Goal: Contribute content: Add original content to the website for others to see

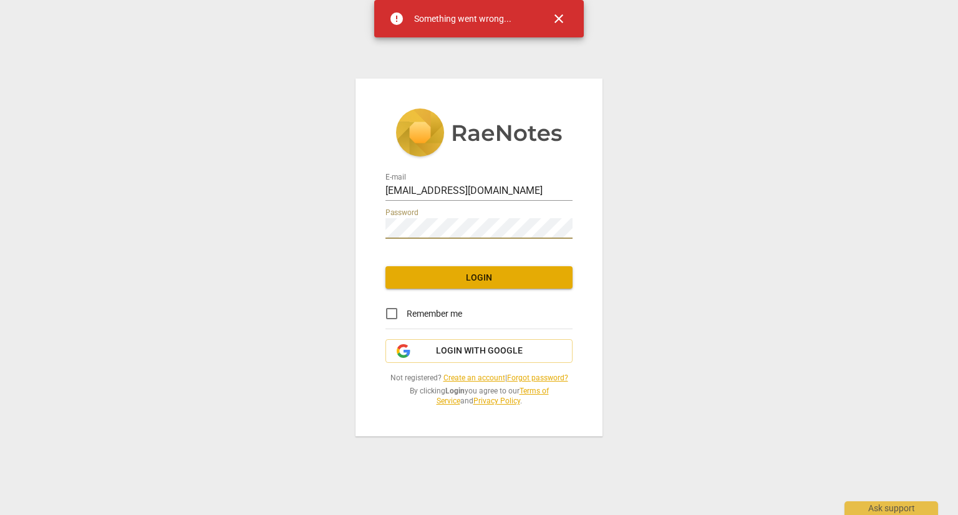
click at [304, 206] on div "E-mail [EMAIL_ADDRESS][DOMAIN_NAME] Password Login Remember me Login with Googl…" at bounding box center [479, 257] width 958 height 515
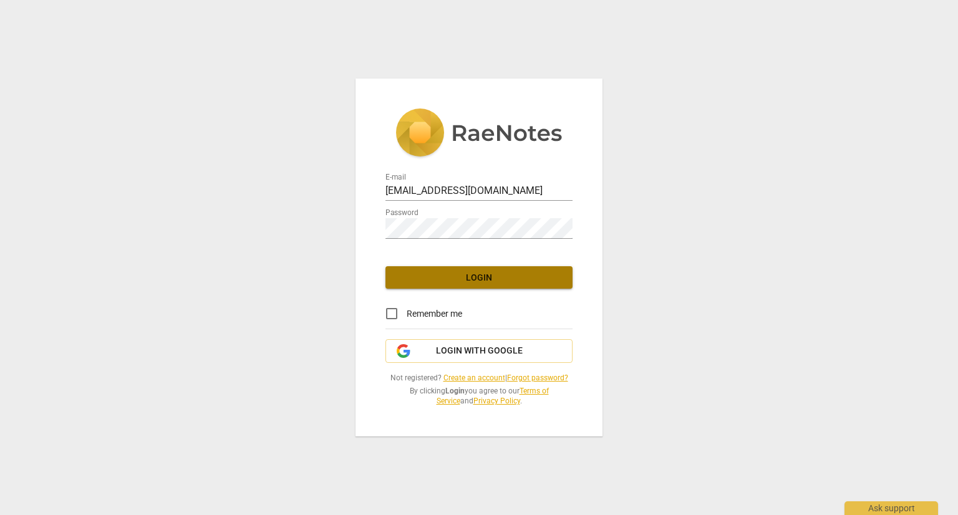
click at [437, 272] on span "Login" at bounding box center [478, 278] width 167 height 12
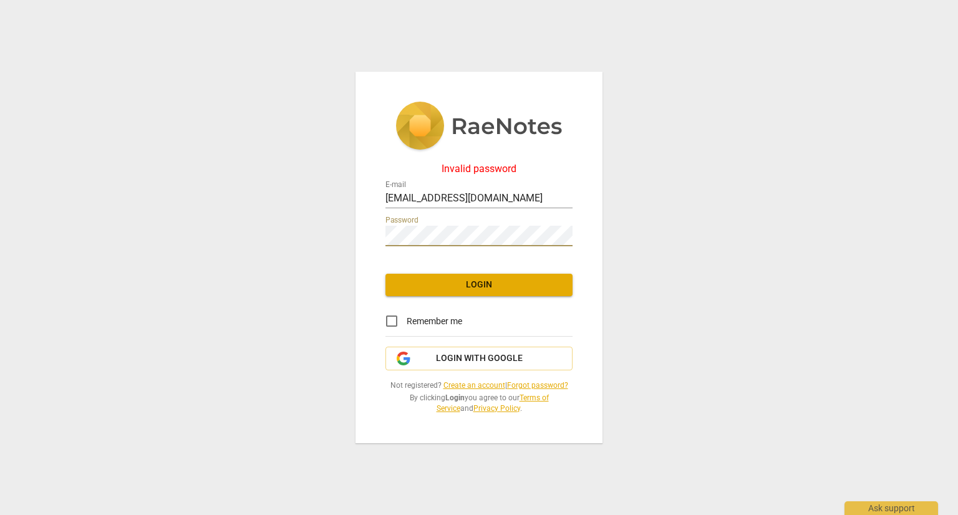
click at [322, 220] on div "Invalid password E-mail [EMAIL_ADDRESS][DOMAIN_NAME] Password Login Remember me…" at bounding box center [479, 257] width 958 height 515
click at [460, 356] on span "Login with Google" at bounding box center [479, 358] width 87 height 12
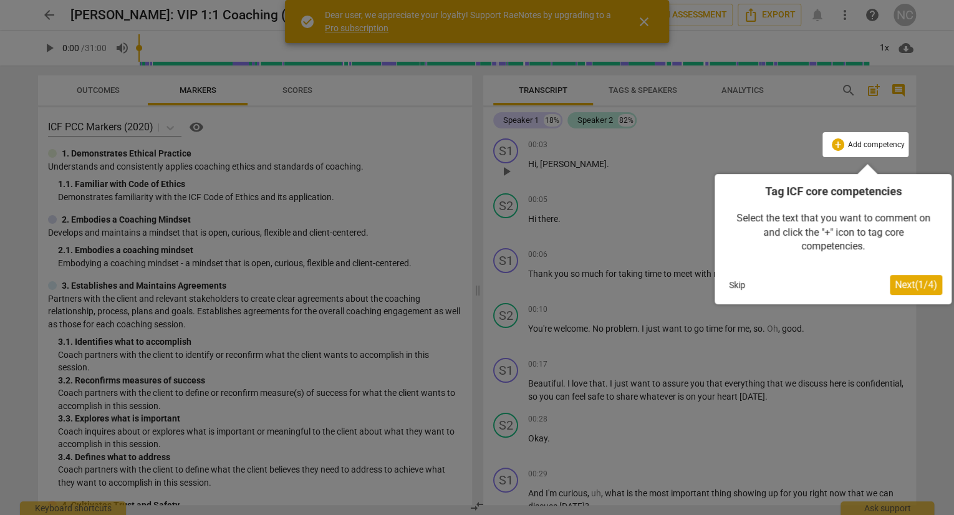
click at [890, 286] on button "Next ( 1 / 4 )" at bounding box center [916, 285] width 52 height 20
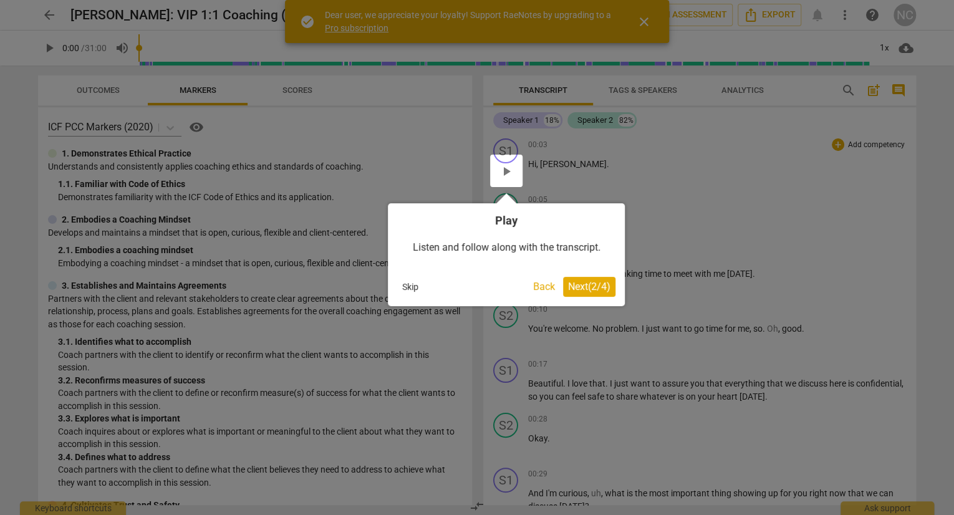
click at [586, 291] on span "Next ( 2 / 4 )" at bounding box center [589, 287] width 42 height 12
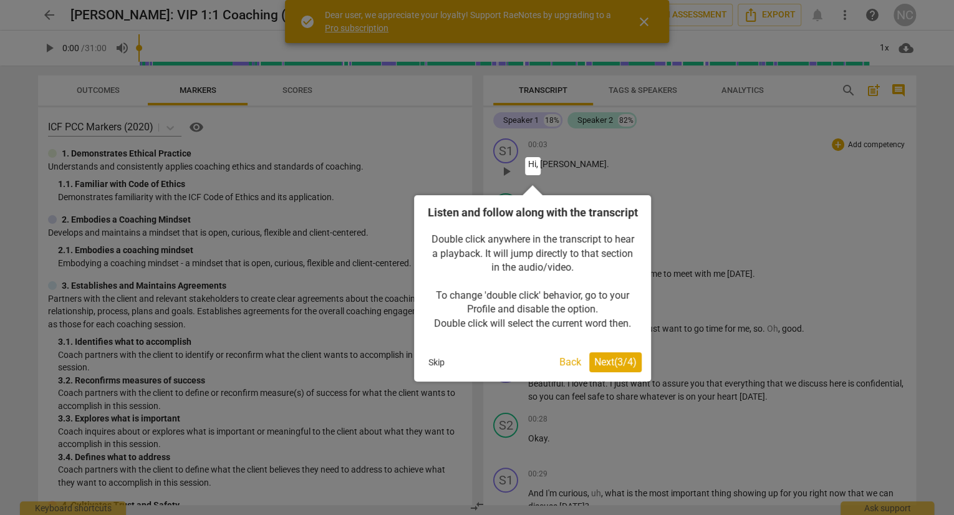
click at [606, 382] on div "Listen and follow along with the transcript Double click anywhere in the transc…" at bounding box center [532, 288] width 237 height 187
click at [609, 368] on span "Next ( 3 / 4 )" at bounding box center [615, 362] width 42 height 12
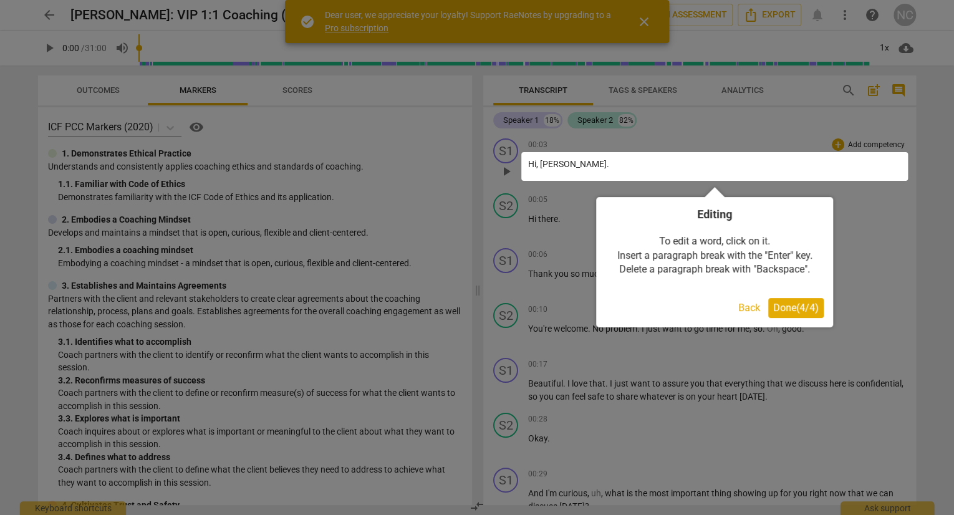
click at [773, 310] on span "Done ( 4 / 4 )" at bounding box center [796, 308] width 46 height 12
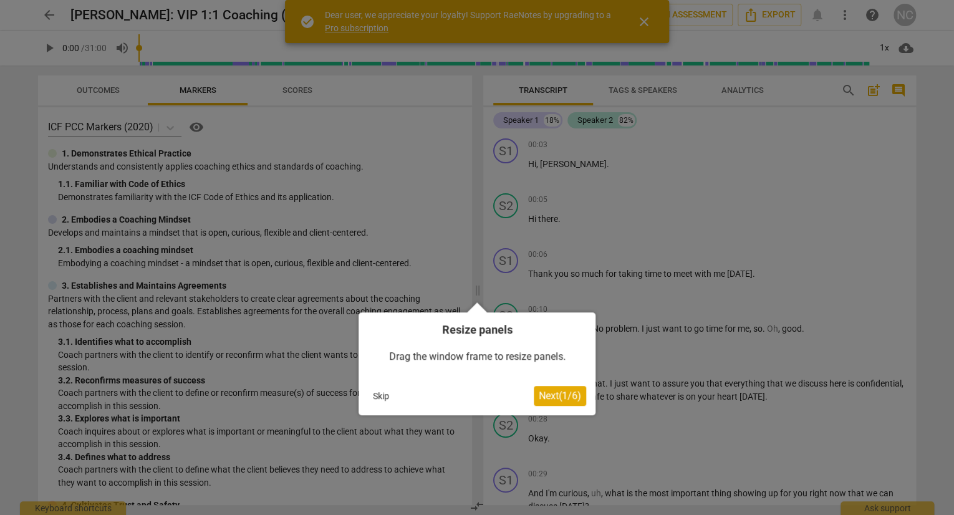
click at [571, 396] on span "Next ( 1 / 6 )" at bounding box center [560, 396] width 42 height 12
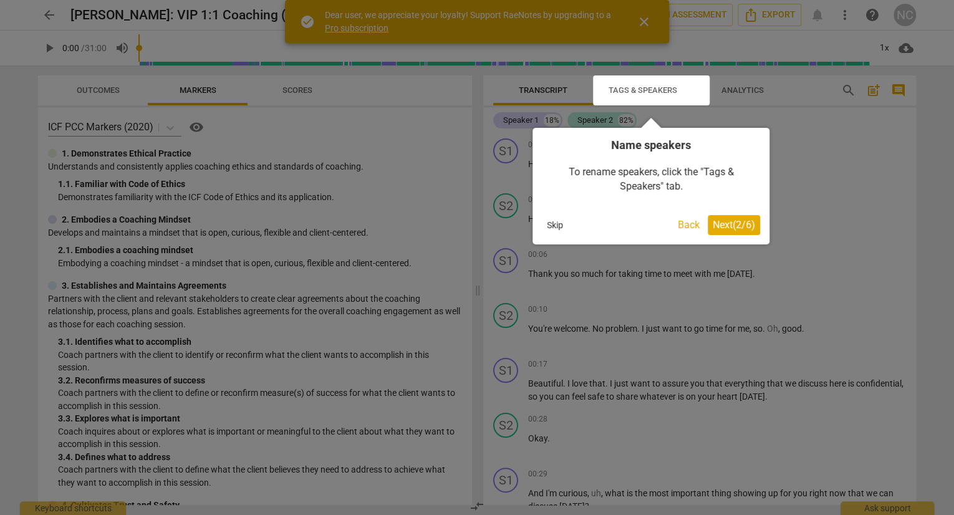
click at [725, 221] on span "Next ( 2 / 6 )" at bounding box center [734, 225] width 42 height 12
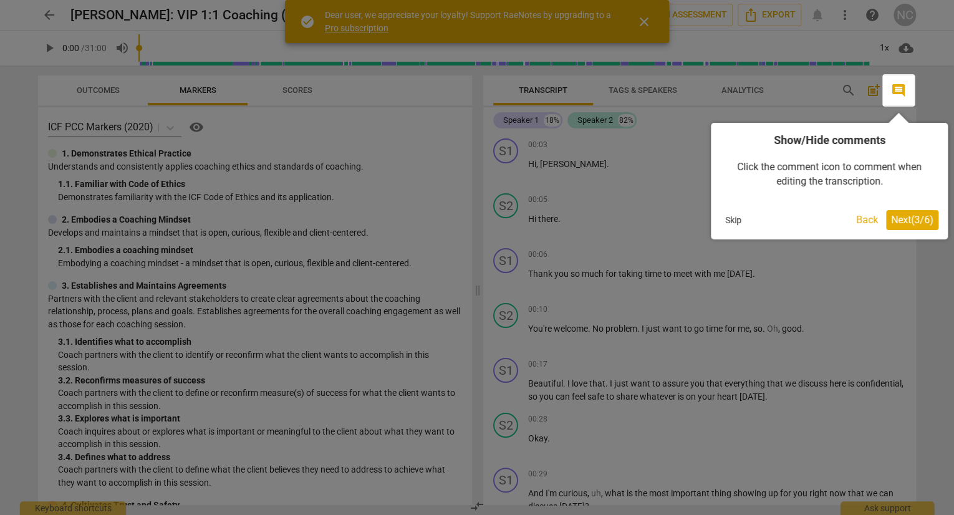
click at [898, 220] on span "Next ( 3 / 6 )" at bounding box center [912, 220] width 42 height 12
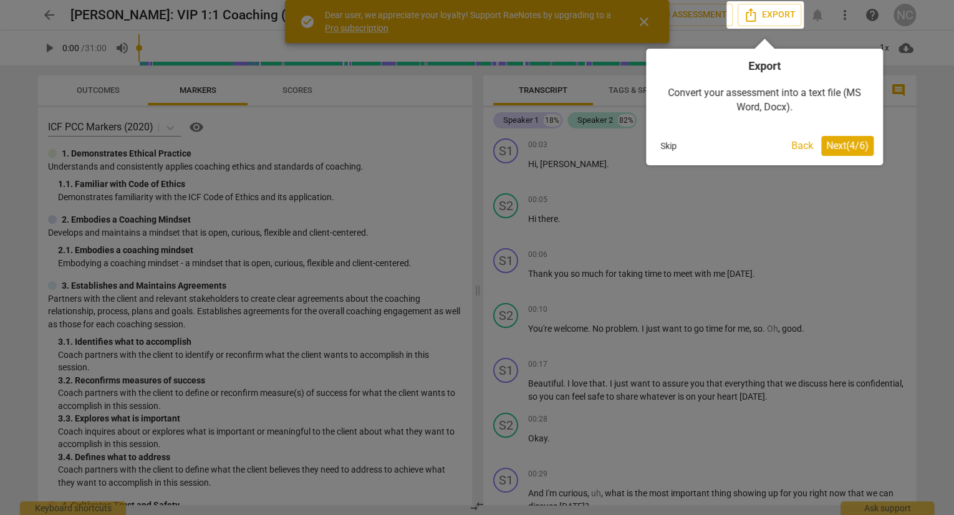
click at [833, 148] on span "Next ( 4 / 6 )" at bounding box center [848, 146] width 42 height 12
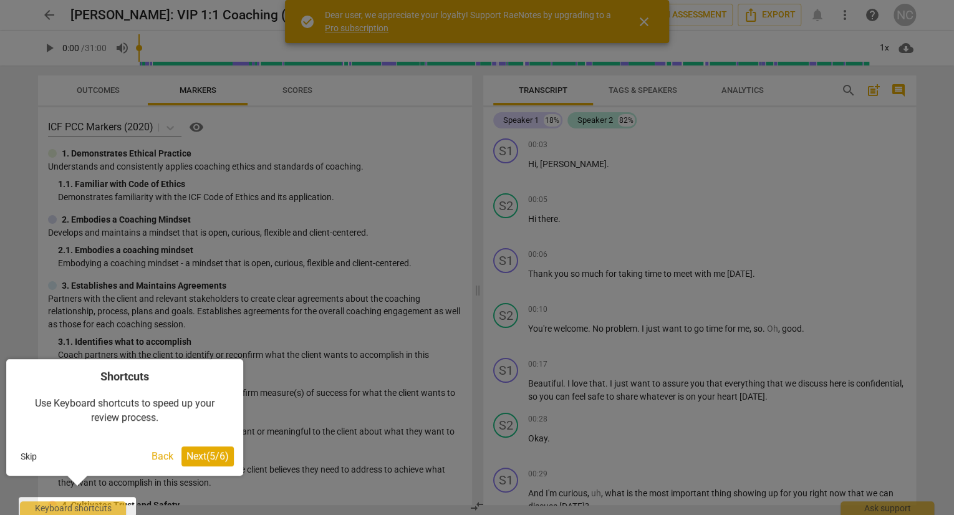
click at [196, 461] on span "Next ( 5 / 6 )" at bounding box center [208, 456] width 42 height 12
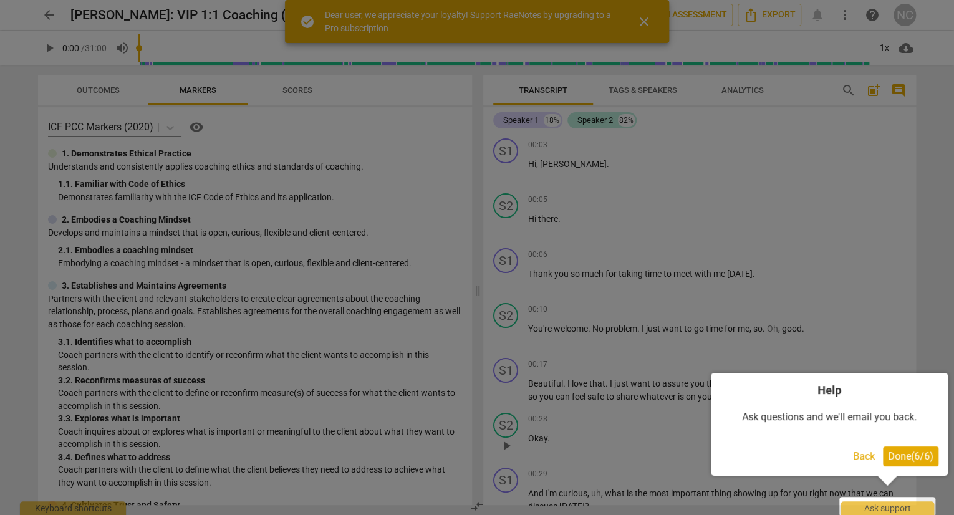
click at [903, 457] on span "Done ( 6 / 6 )" at bounding box center [911, 456] width 46 height 12
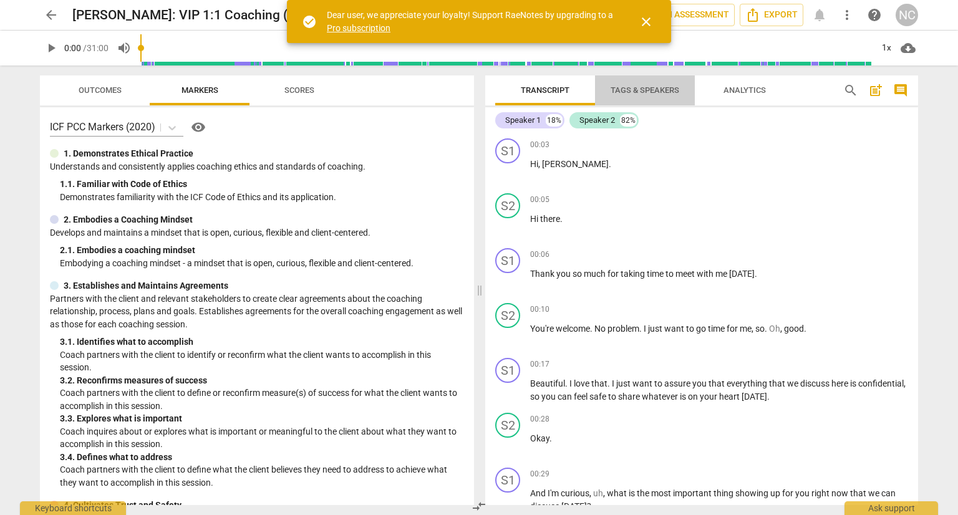
click at [644, 92] on span "Tags & Speakers" at bounding box center [645, 89] width 69 height 9
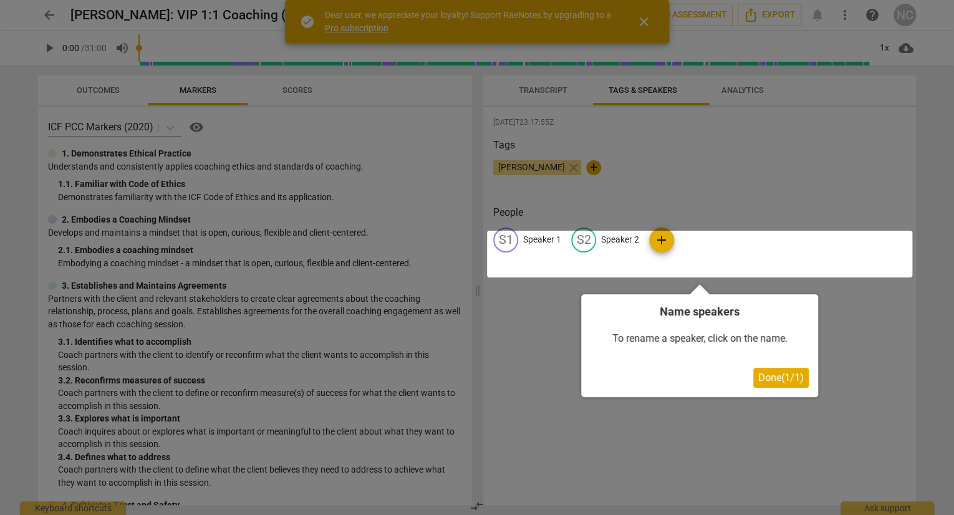
click at [768, 383] on button "Done ( 1 / 1 )" at bounding box center [782, 378] width 56 height 20
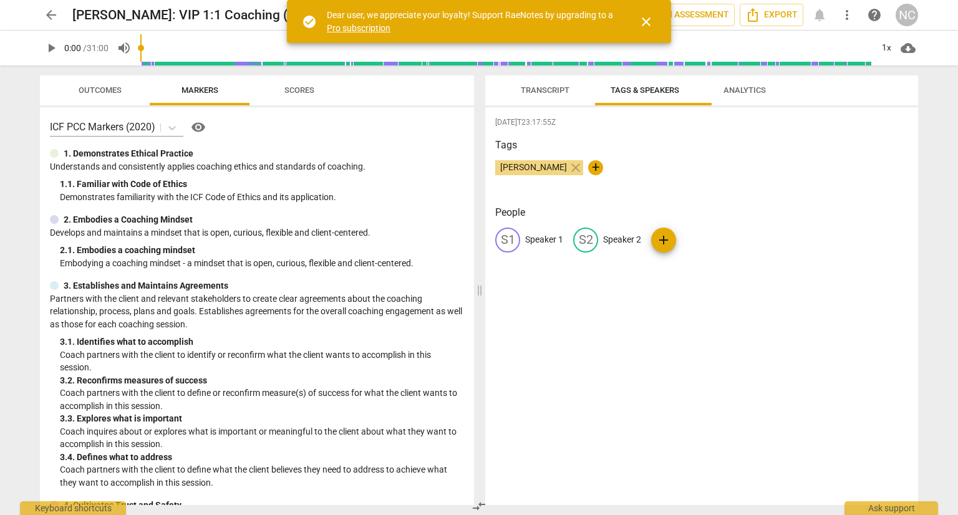
click at [540, 93] on span "Transcript" at bounding box center [545, 89] width 49 height 9
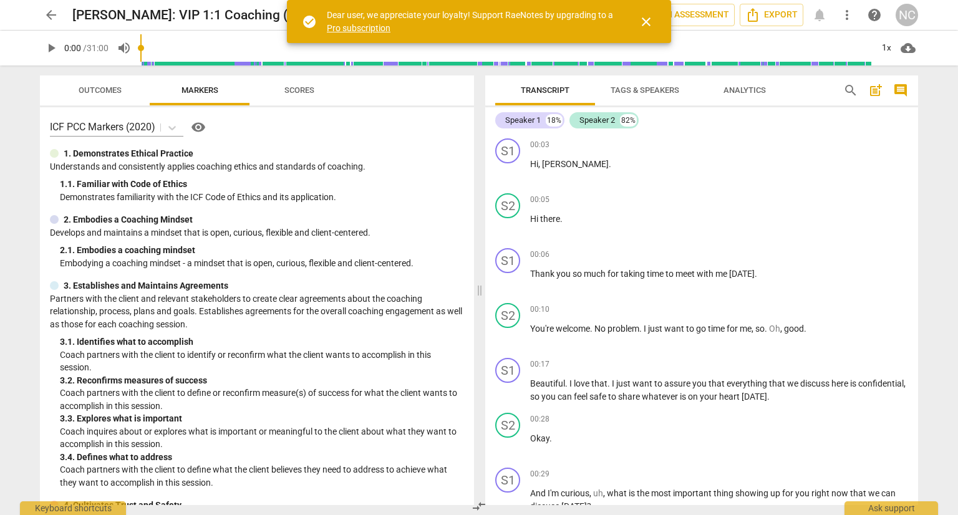
click at [631, 90] on span "Tags & Speakers" at bounding box center [645, 89] width 69 height 9
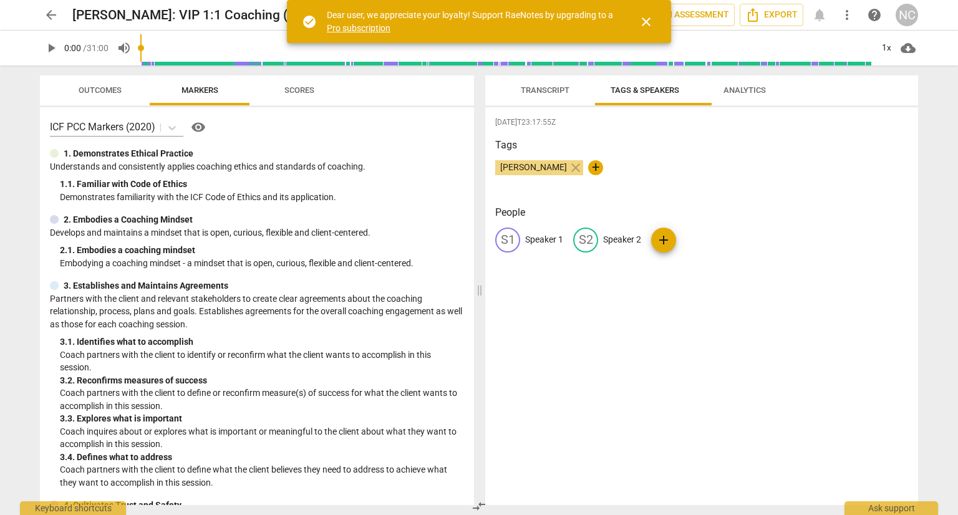
click at [541, 246] on p "Speaker 1" at bounding box center [544, 239] width 38 height 13
type input "N"
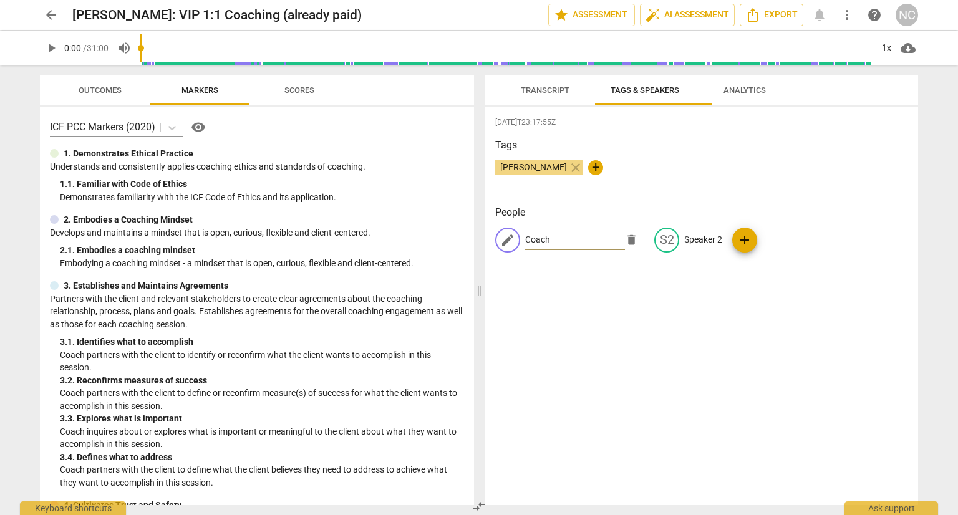
type input "Coach"
click at [722, 246] on p "Speaker 2" at bounding box center [703, 239] width 38 height 13
type input "Client"
click at [666, 389] on div "[DATE]T23:17:55Z Tags [PERSON_NAME] close + People edit Coach delete edit Clien…" at bounding box center [701, 306] width 433 height 398
click at [559, 97] on span "Transcript" at bounding box center [545, 90] width 79 height 17
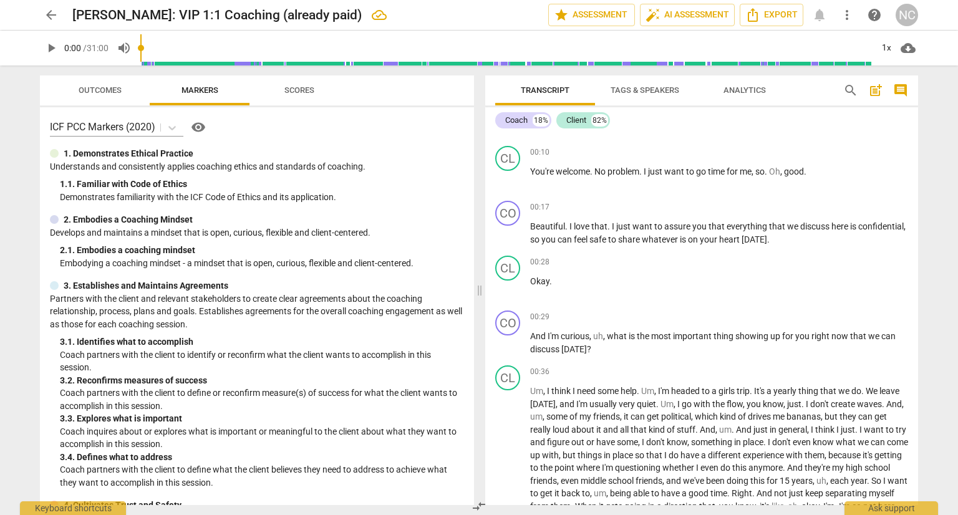
scroll to position [187, 0]
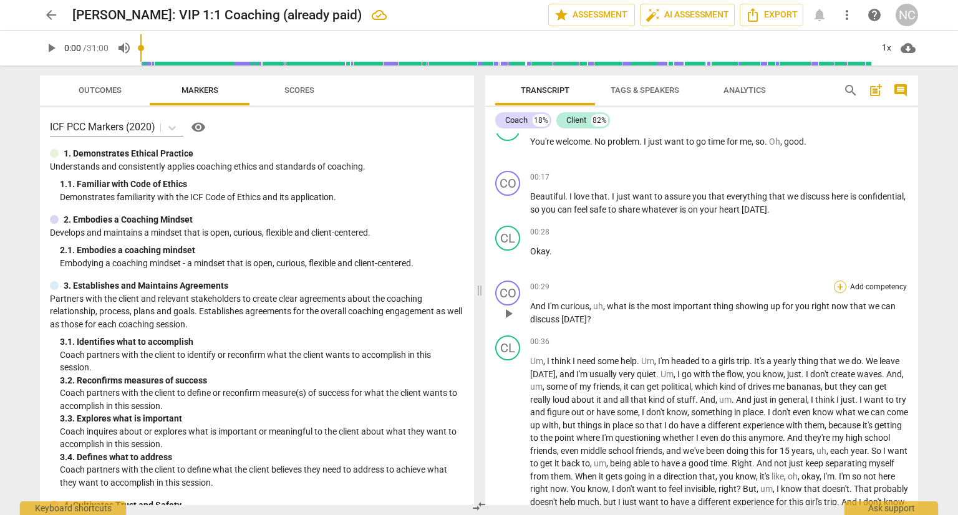
click at [836, 293] on div "+" at bounding box center [840, 287] width 12 height 12
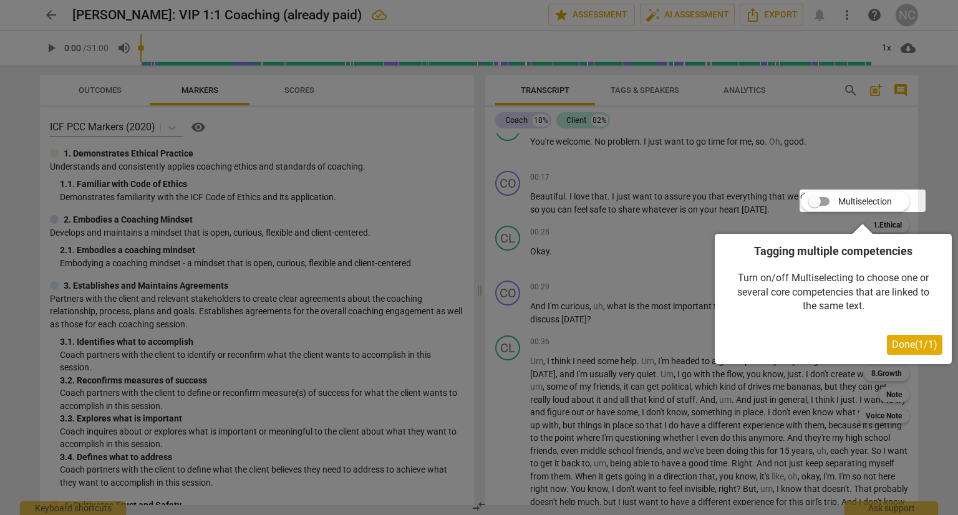
click at [903, 345] on span "Done ( 1 / 1 )" at bounding box center [915, 345] width 46 height 12
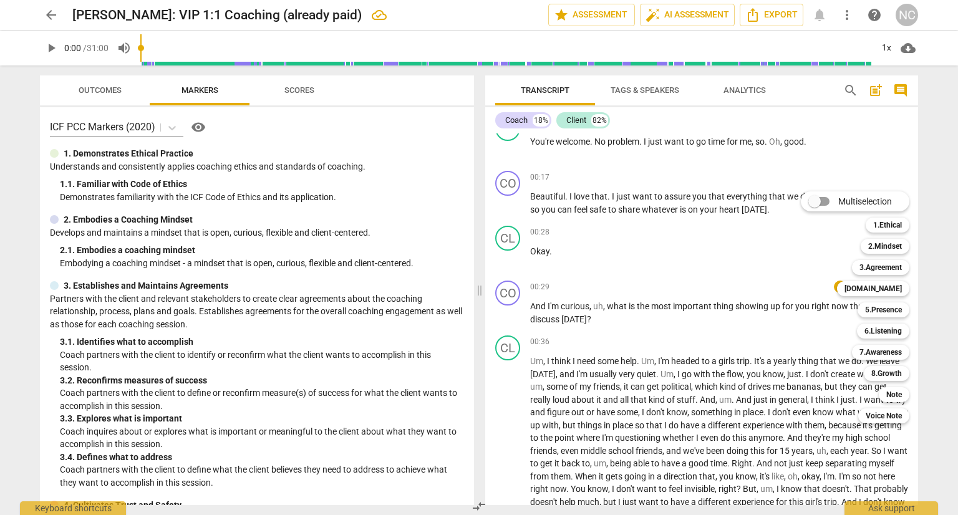
click at [821, 205] on input "Multiselection" at bounding box center [815, 202] width 30 height 30
checkbox input "true"
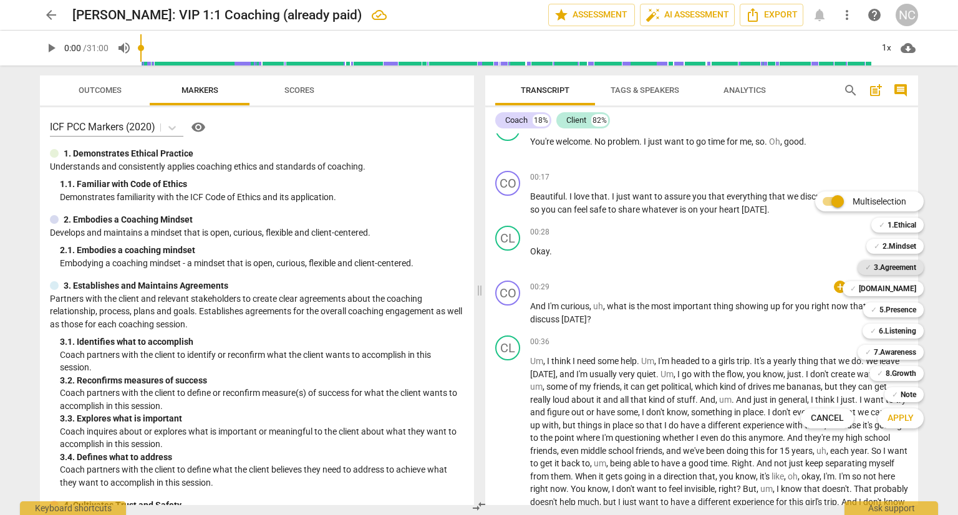
click at [888, 265] on b "3.Agreement" at bounding box center [895, 267] width 42 height 15
click at [904, 287] on div "✓ [DOMAIN_NAME]" at bounding box center [883, 288] width 81 height 15
click at [771, 339] on div at bounding box center [479, 257] width 958 height 515
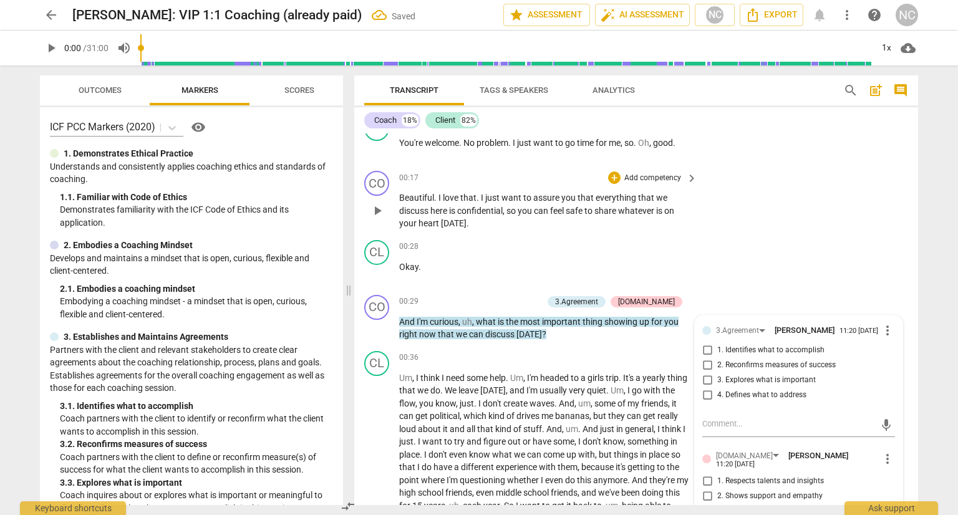
scroll to position [146, 0]
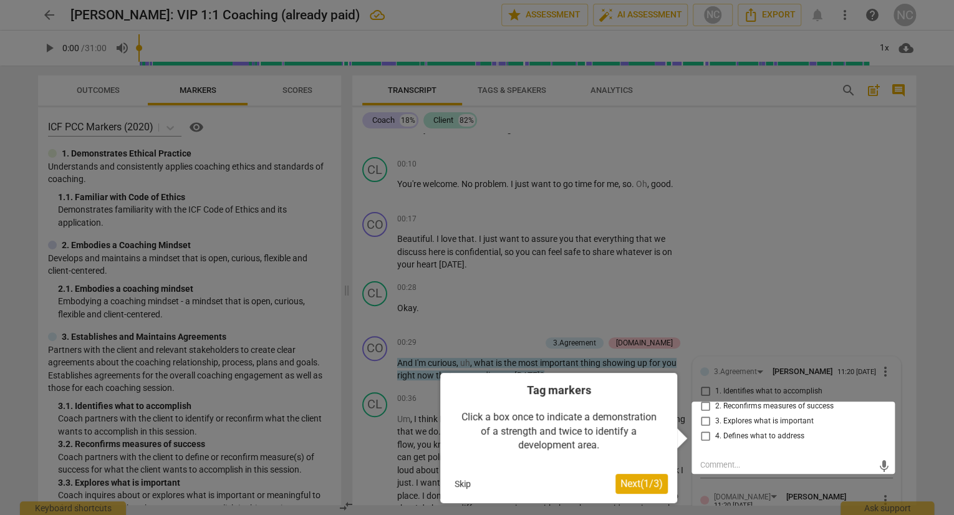
click at [703, 445] on div at bounding box center [793, 438] width 203 height 72
click at [657, 485] on span "Next ( 1 / 3 )" at bounding box center [642, 484] width 42 height 12
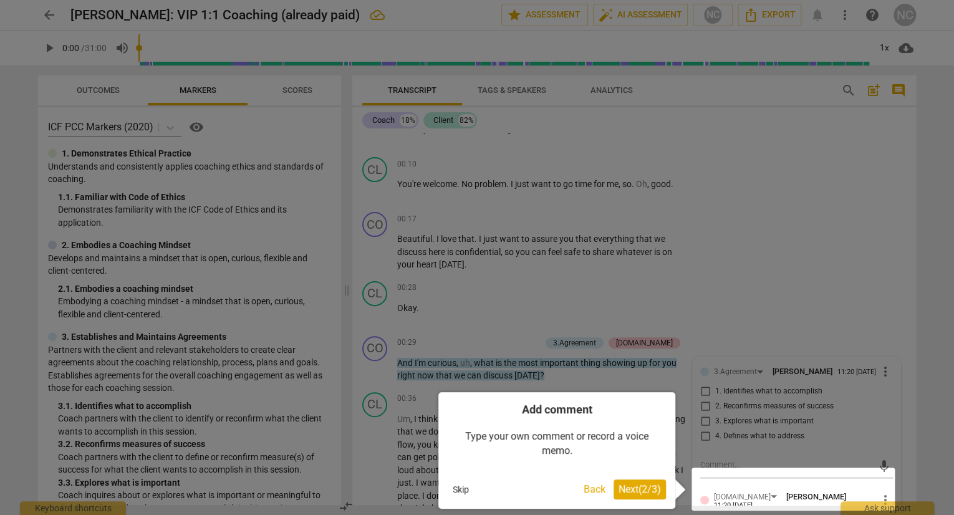
click at [647, 487] on span "Next ( 2 / 3 )" at bounding box center [640, 489] width 42 height 12
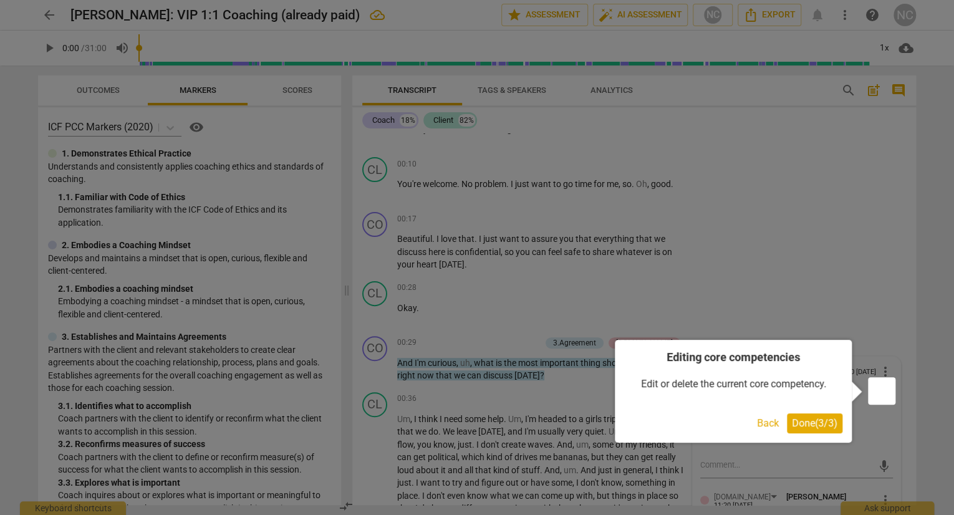
click at [812, 429] on span "Done ( 3 / 3 )" at bounding box center [815, 423] width 46 height 12
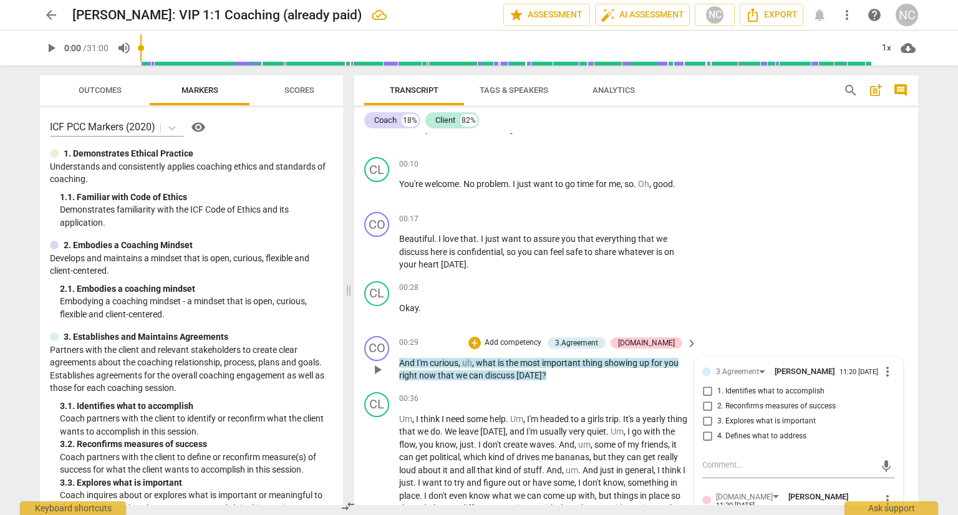
click at [704, 429] on input "3. Explores what is important" at bounding box center [707, 421] width 20 height 15
checkbox input "true"
click at [707, 444] on input "4. Defines what to address" at bounding box center [707, 436] width 20 height 15
checkbox input "true"
click at [542, 381] on span "[DATE]" at bounding box center [529, 376] width 26 height 10
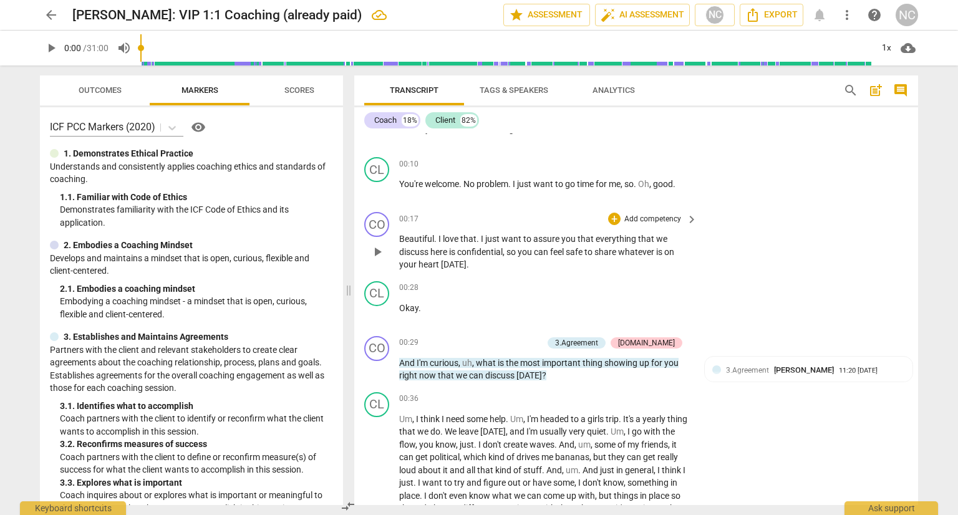
click at [657, 221] on p "Add competency" at bounding box center [652, 219] width 59 height 11
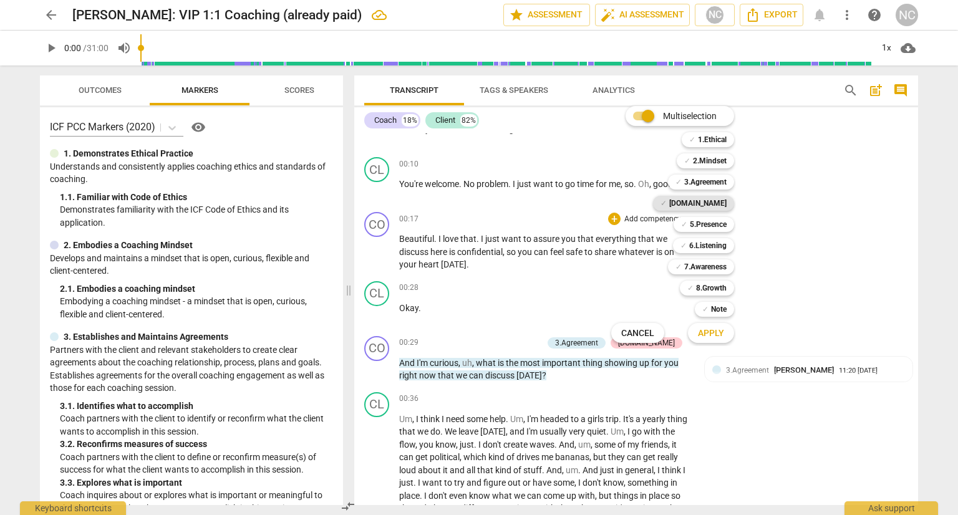
click at [716, 206] on b "[DOMAIN_NAME]" at bounding box center [697, 203] width 57 height 15
click at [498, 275] on div at bounding box center [479, 257] width 958 height 515
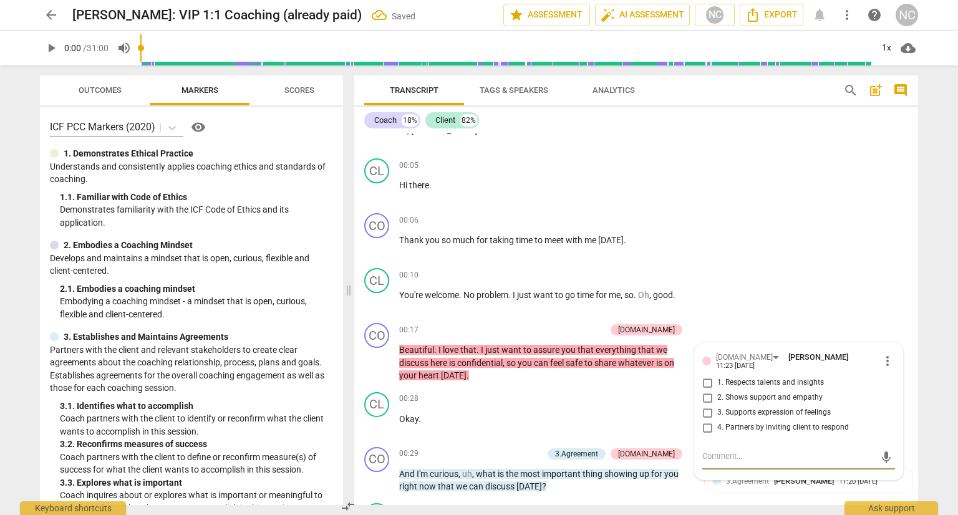
scroll to position [0, 0]
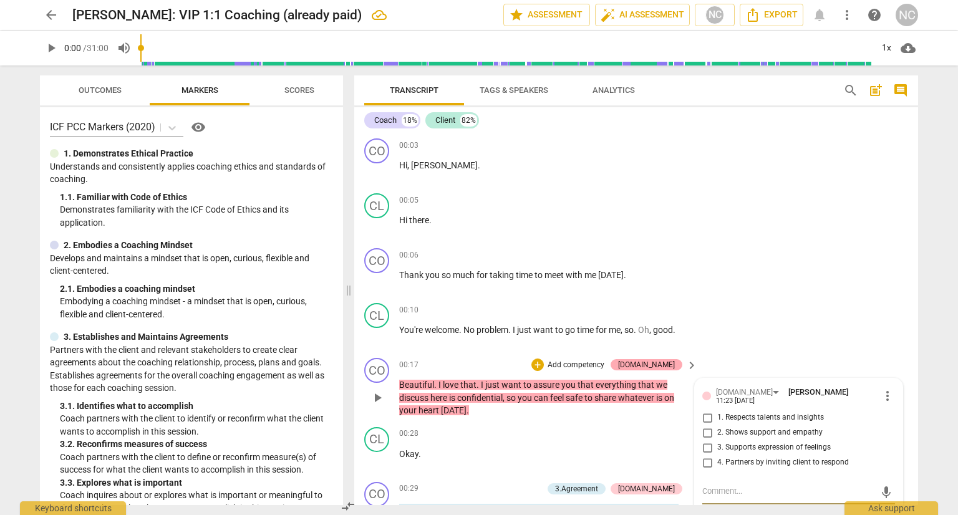
click at [667, 371] on div "[DOMAIN_NAME]" at bounding box center [646, 364] width 57 height 11
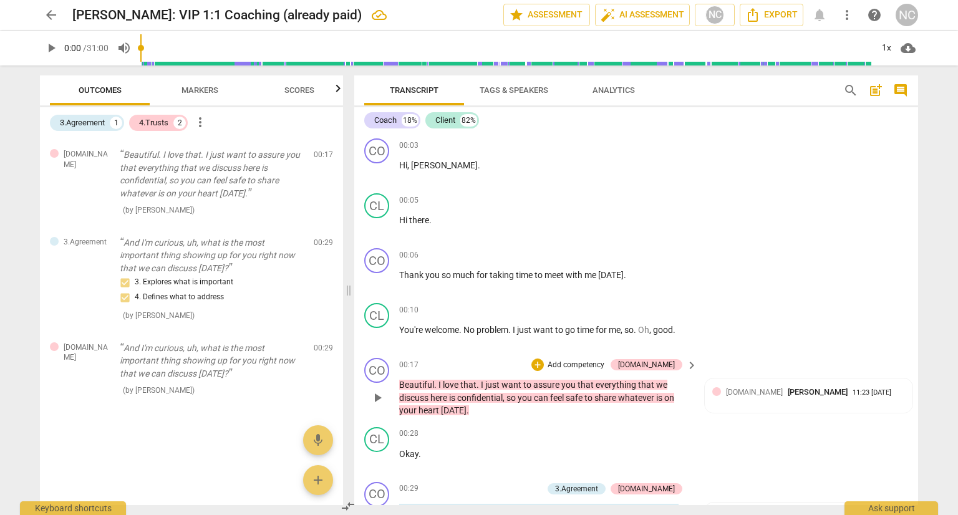
click at [689, 369] on span "keyboard_arrow_right" at bounding box center [691, 365] width 15 height 15
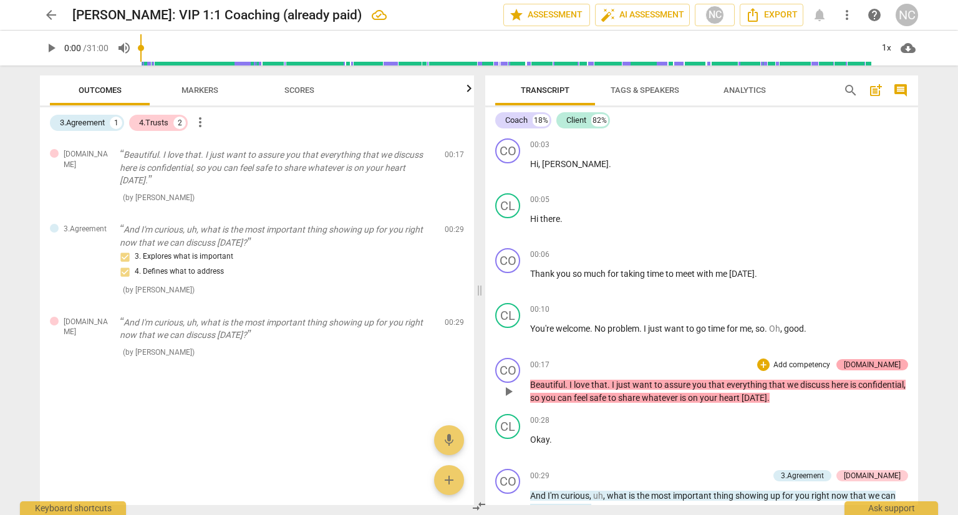
click at [881, 360] on div "[DOMAIN_NAME]" at bounding box center [872, 364] width 57 height 11
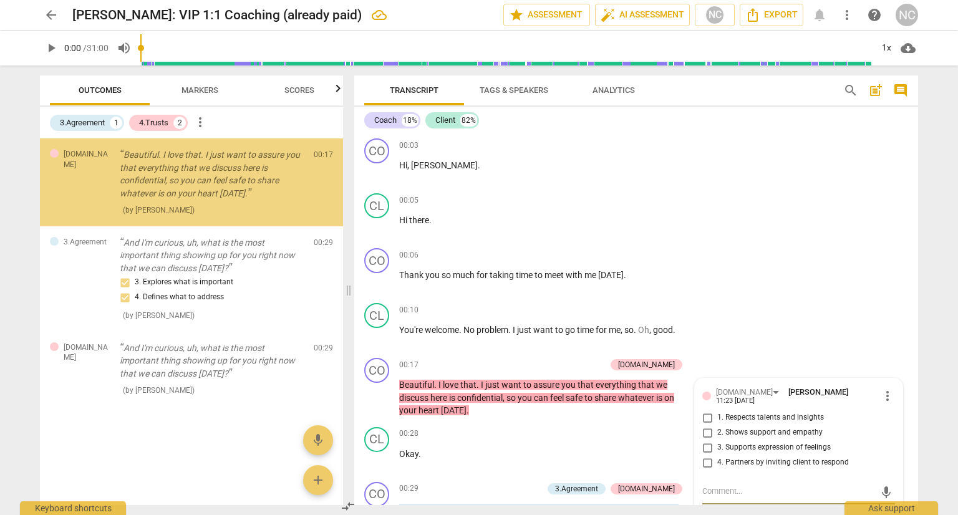
scroll to position [233, 0]
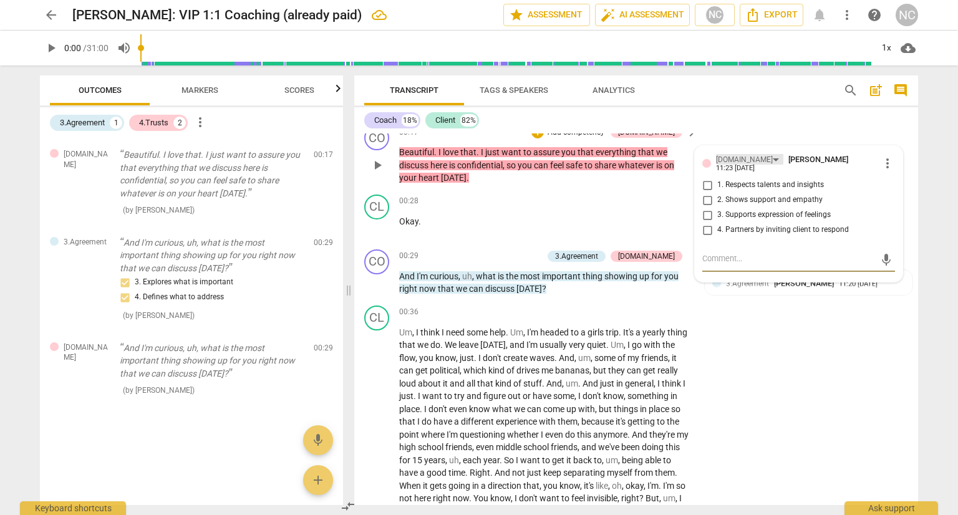
click at [745, 165] on div "[DOMAIN_NAME]" at bounding box center [749, 159] width 67 height 11
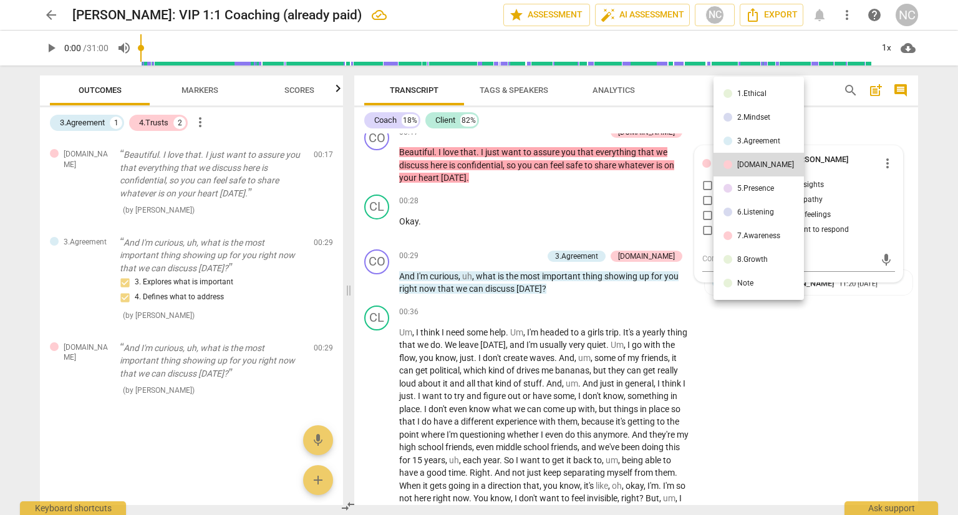
click at [767, 90] on div "1.Ethical" at bounding box center [751, 93] width 29 height 7
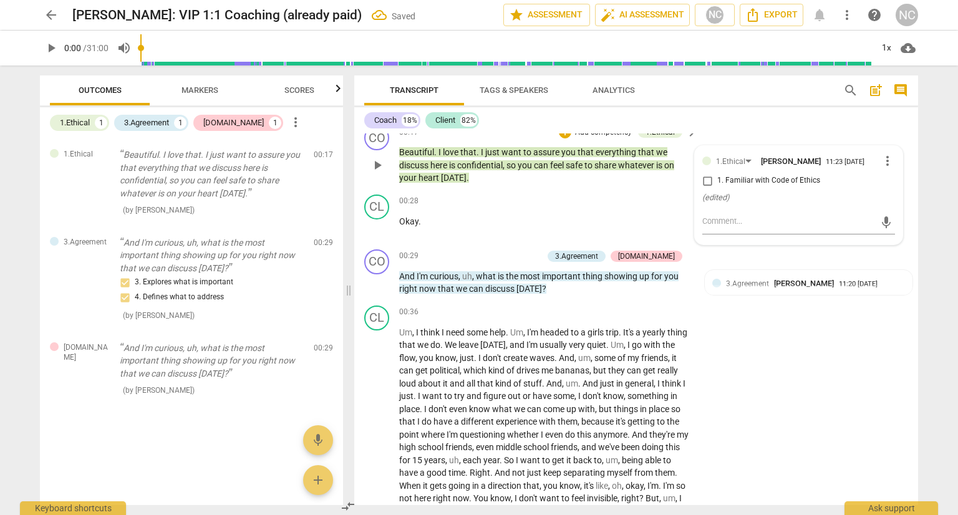
click at [706, 188] on input "1. Familiar with Code of Ethics" at bounding box center [707, 180] width 20 height 15
checkbox input "true"
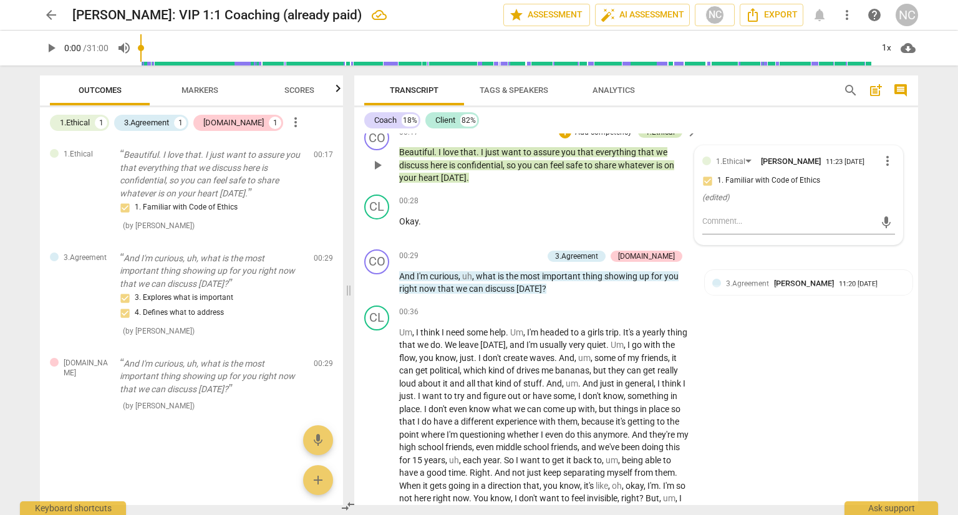
click at [678, 135] on div "1.Ethical" at bounding box center [660, 132] width 44 height 11
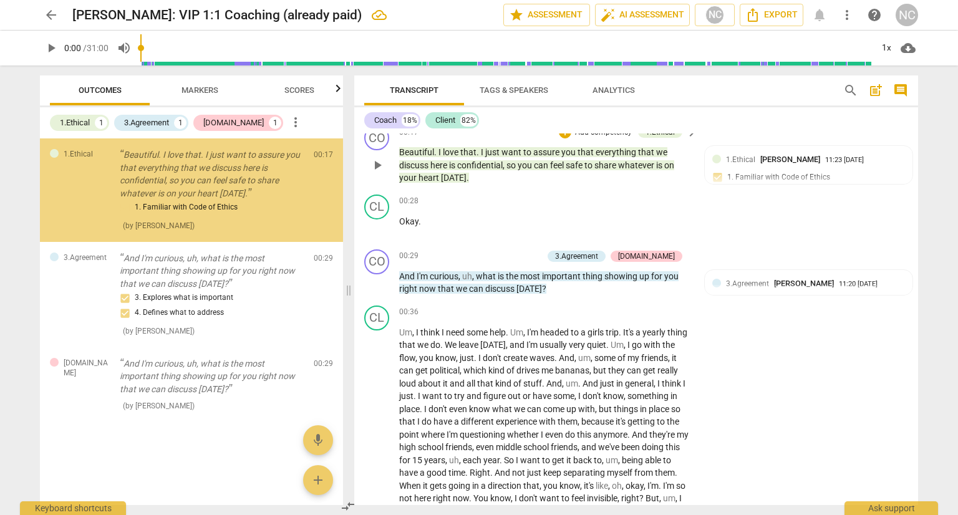
click at [694, 137] on span "keyboard_arrow_right" at bounding box center [691, 132] width 15 height 15
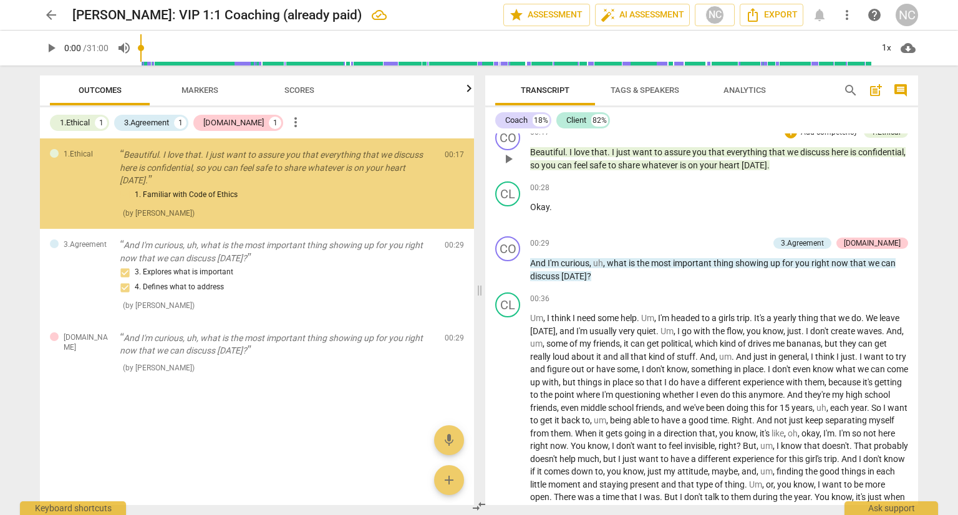
scroll to position [225, 0]
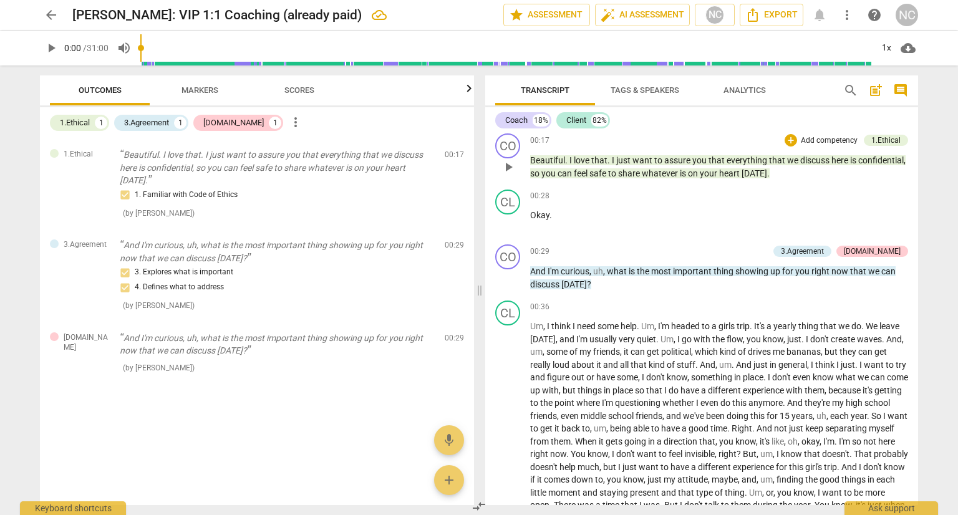
click at [817, 140] on p "Add competency" at bounding box center [829, 140] width 59 height 11
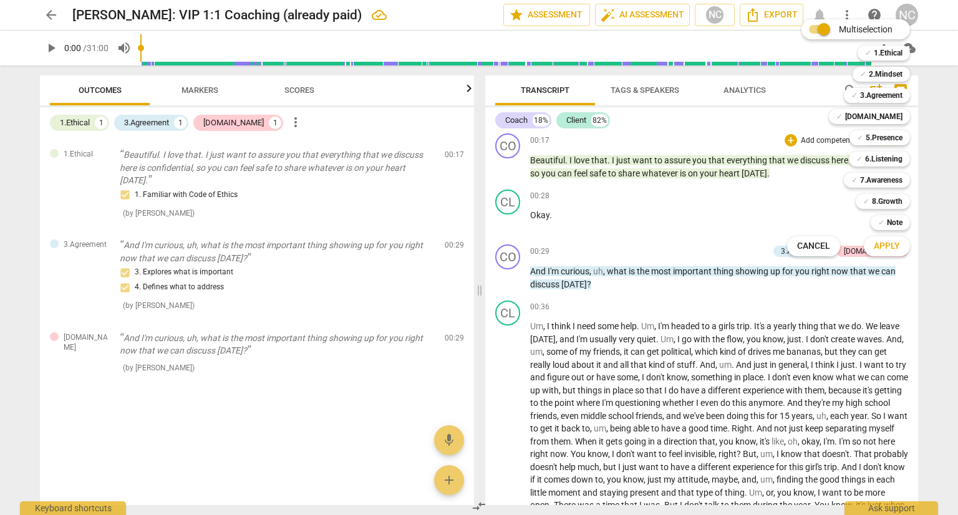
drag, startPoint x: 589, startPoint y: 198, endPoint x: 533, endPoint y: 170, distance: 62.5
click at [533, 170] on div at bounding box center [479, 257] width 958 height 515
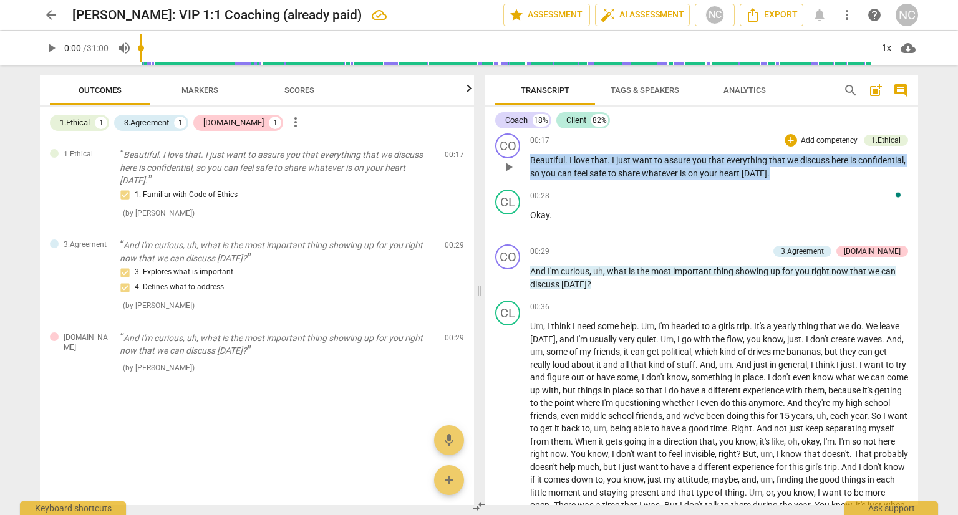
drag, startPoint x: 536, startPoint y: 154, endPoint x: 563, endPoint y: 190, distance: 45.4
click at [563, 180] on p "Beautiful . I love that . I just want to assure you that everything that we dis…" at bounding box center [719, 167] width 378 height 26
copy p "Beautiful . I love that . I just want to assure you that everything that we dis…"
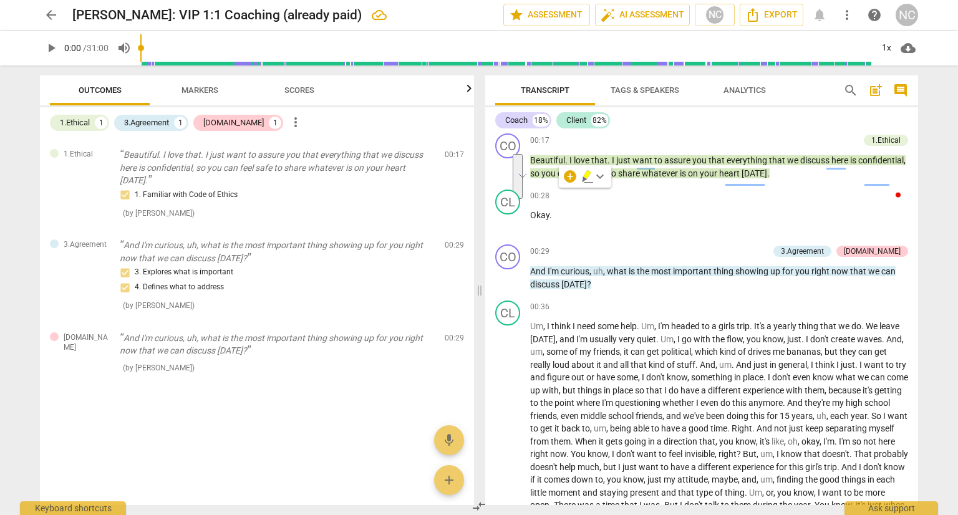
click at [875, 133] on div "Coach 18% Client 82% CO play_arrow pause 00:03 + Add competency keyboard_arrow_…" at bounding box center [701, 306] width 433 height 398
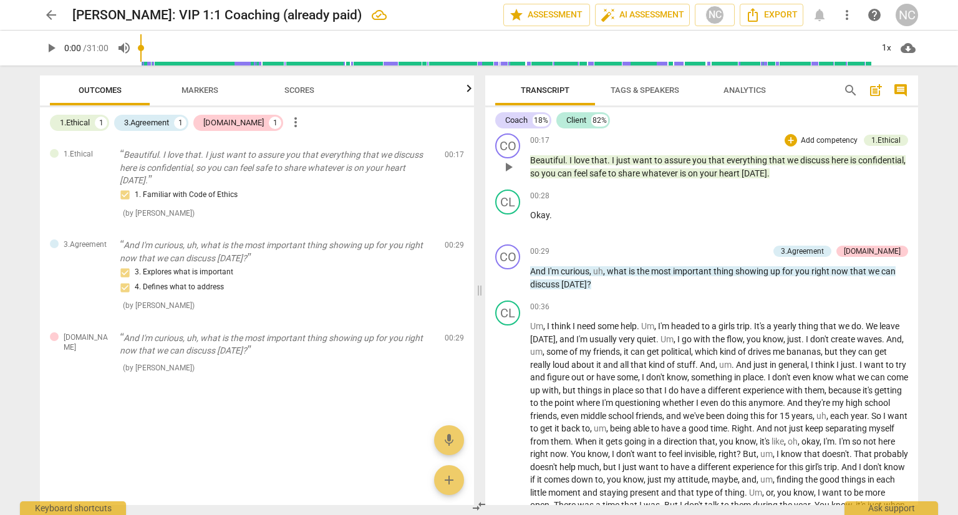
click at [841, 135] on p "Add competency" at bounding box center [829, 140] width 59 height 11
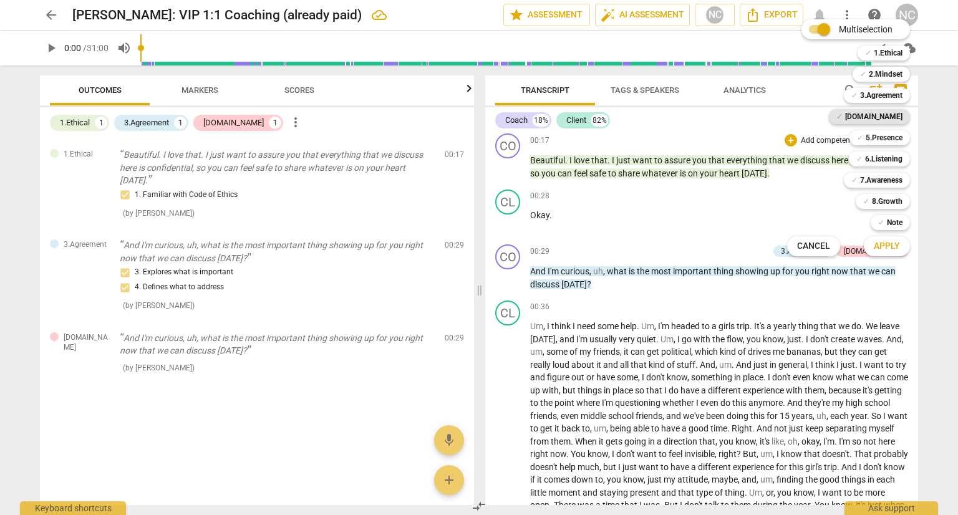
click at [843, 118] on span "✓" at bounding box center [839, 116] width 6 height 15
click at [882, 246] on span "Apply" at bounding box center [887, 246] width 26 height 12
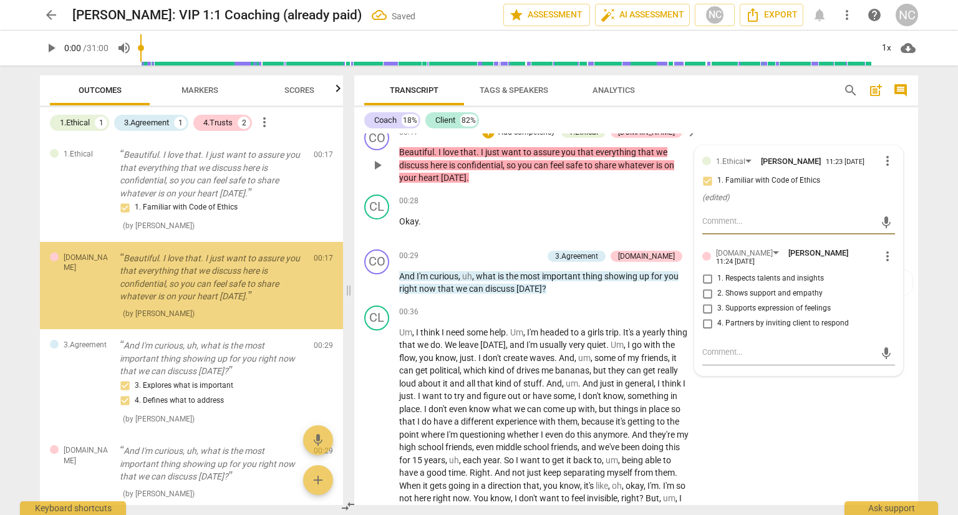
scroll to position [12, 0]
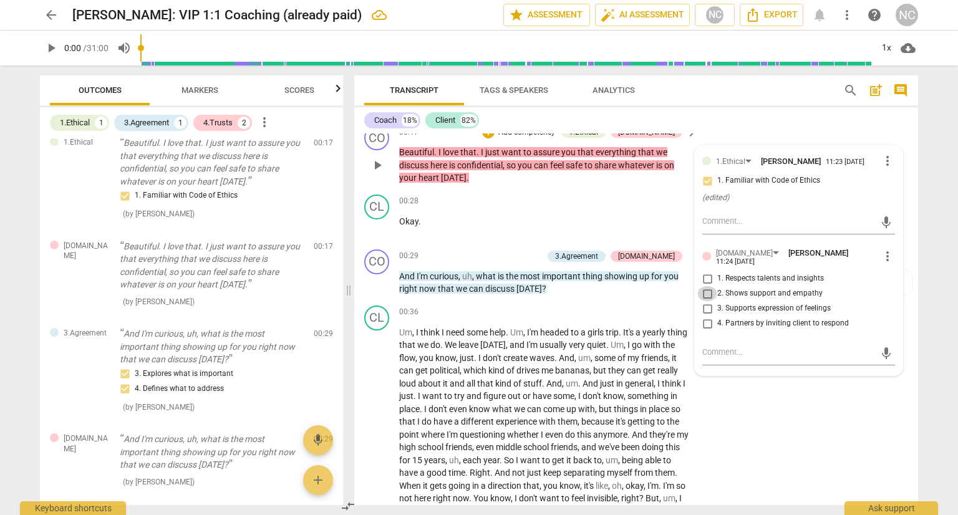
click at [705, 301] on input "2. Shows support and empathy" at bounding box center [707, 293] width 20 height 15
checkbox input "true"
click at [524, 228] on p "Okay ." at bounding box center [545, 221] width 292 height 13
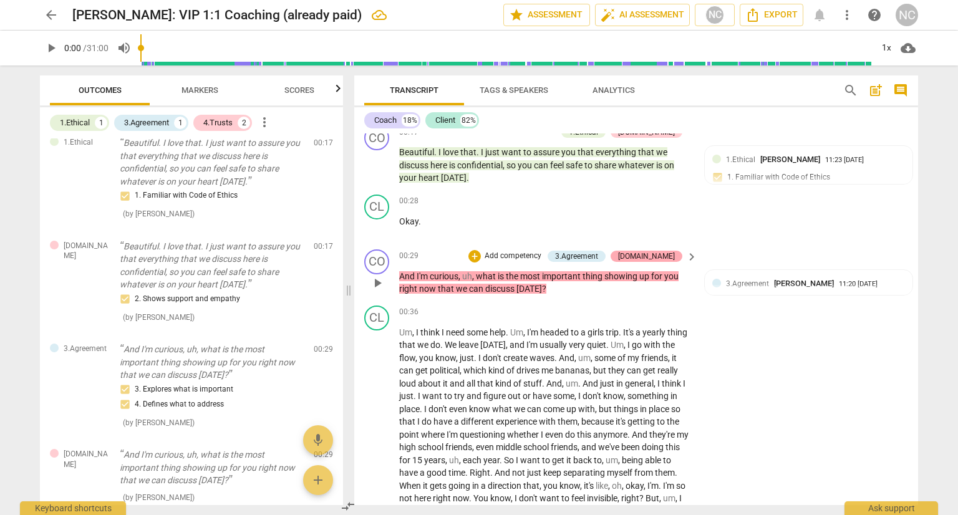
click at [669, 262] on div "[DOMAIN_NAME]" at bounding box center [646, 256] width 57 height 11
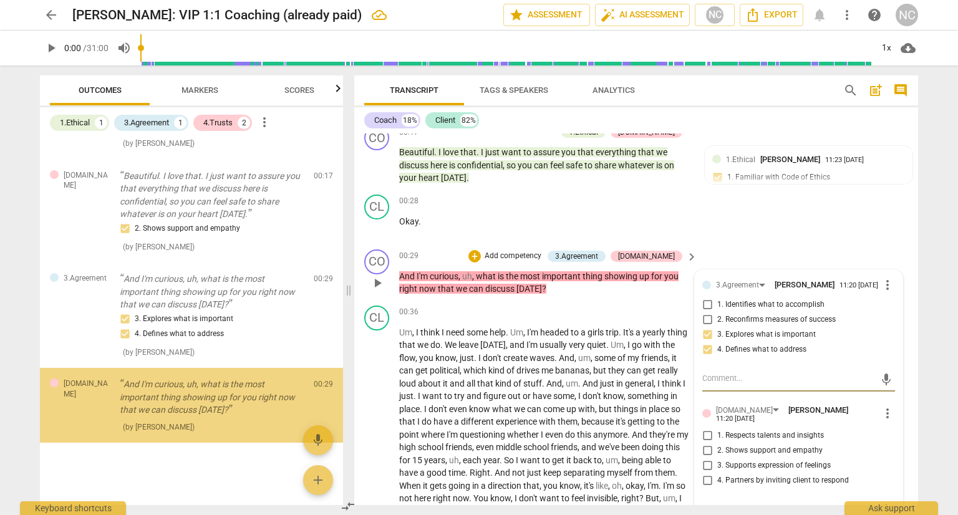
scroll to position [295, 0]
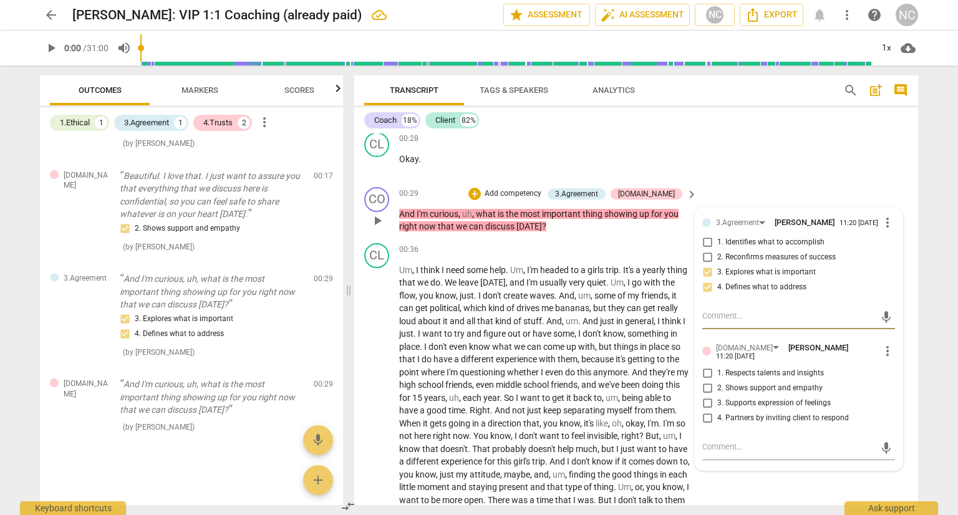
click at [706, 426] on input "4. Partners by inviting client to respond" at bounding box center [707, 418] width 20 height 15
checkbox input "true"
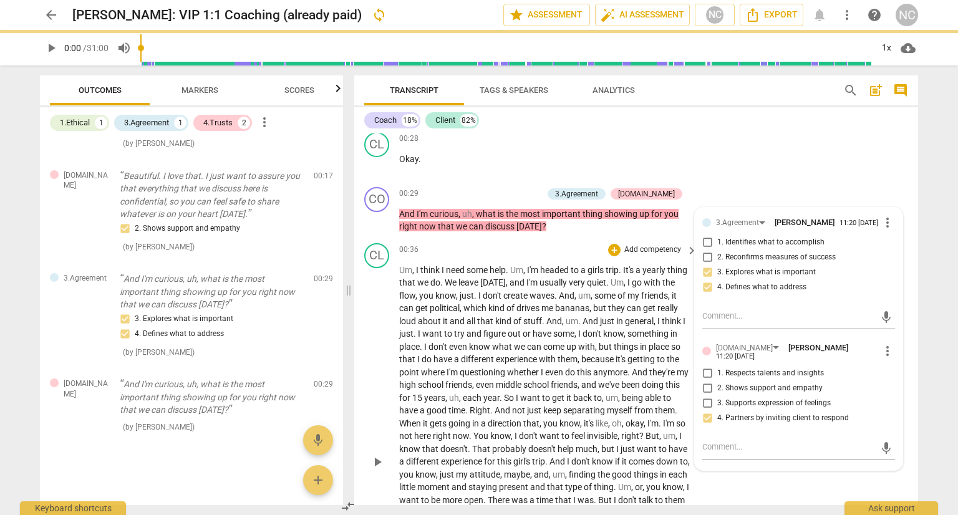
click at [419, 301] on span "," at bounding box center [417, 296] width 4 height 10
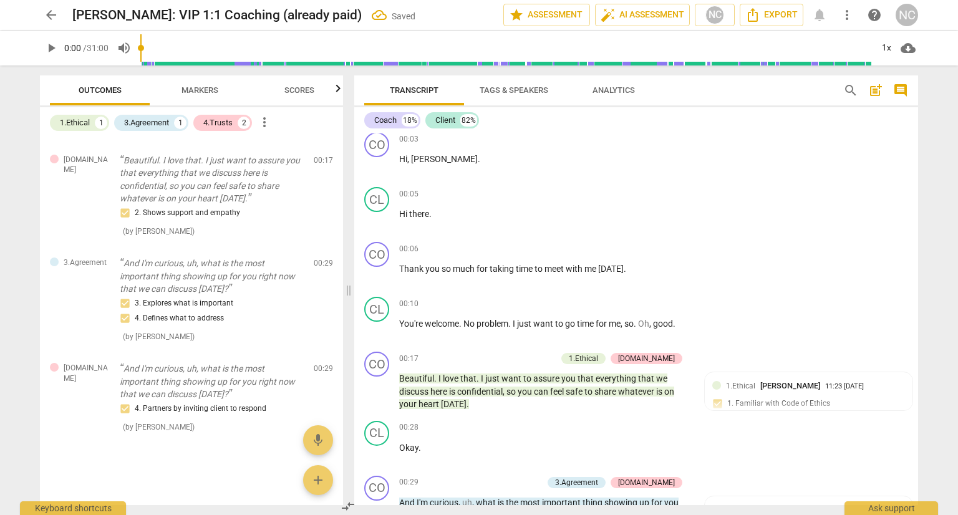
scroll to position [0, 0]
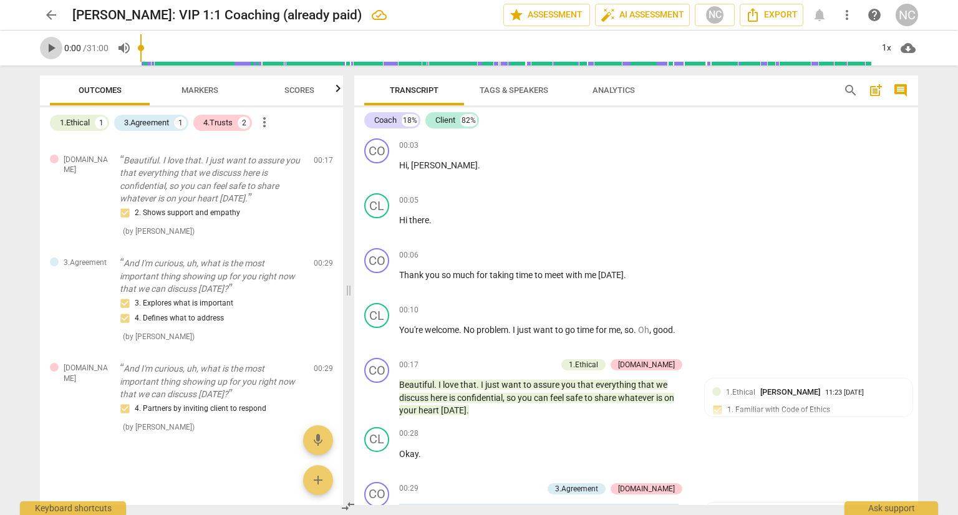
click at [52, 49] on span "play_arrow" at bounding box center [51, 48] width 15 height 15
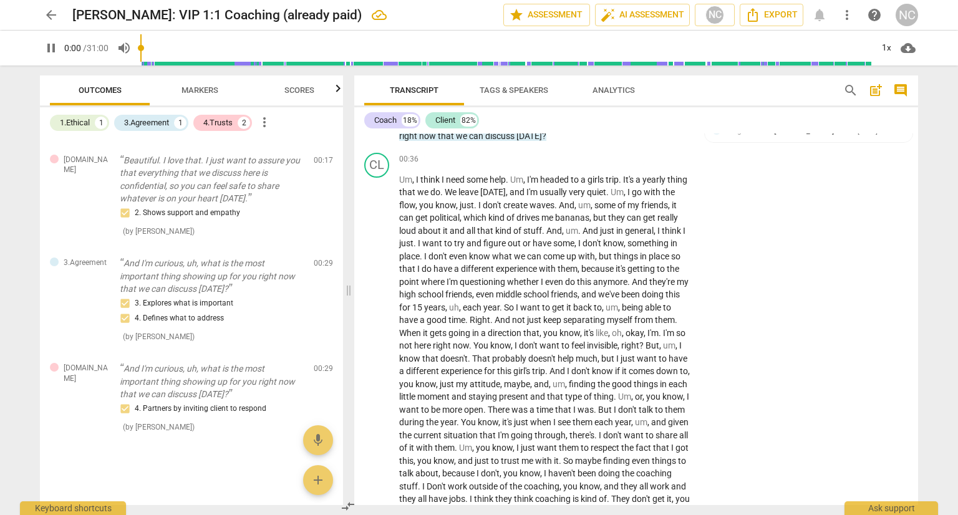
drag, startPoint x: 167, startPoint y: 49, endPoint x: 144, endPoint y: 49, distance: 22.5
click at [144, 49] on input "range" at bounding box center [506, 48] width 732 height 40
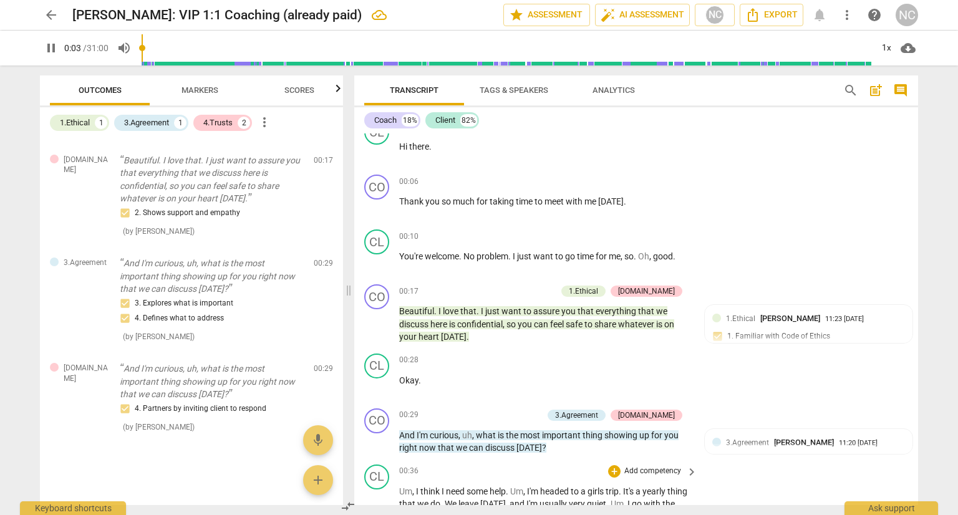
scroll to position [0, 0]
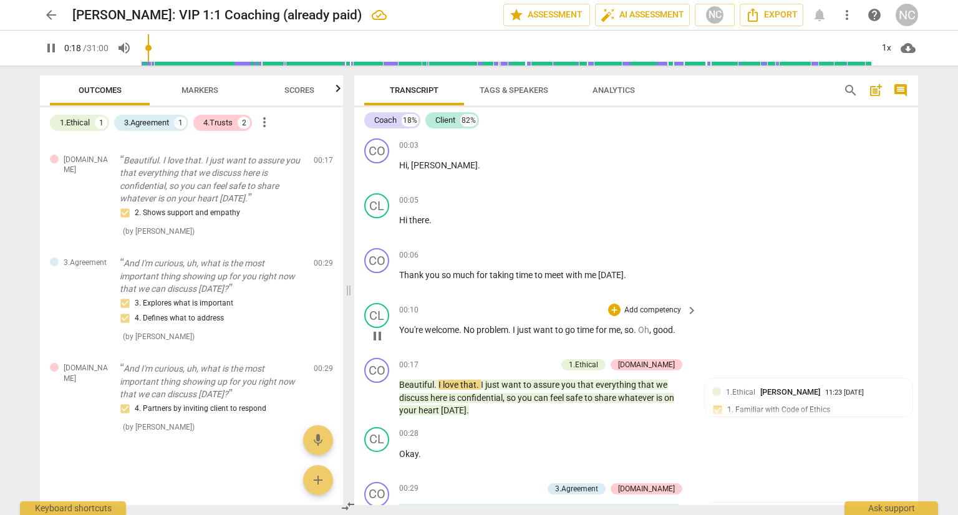
click at [687, 308] on span "keyboard_arrow_right" at bounding box center [691, 310] width 15 height 15
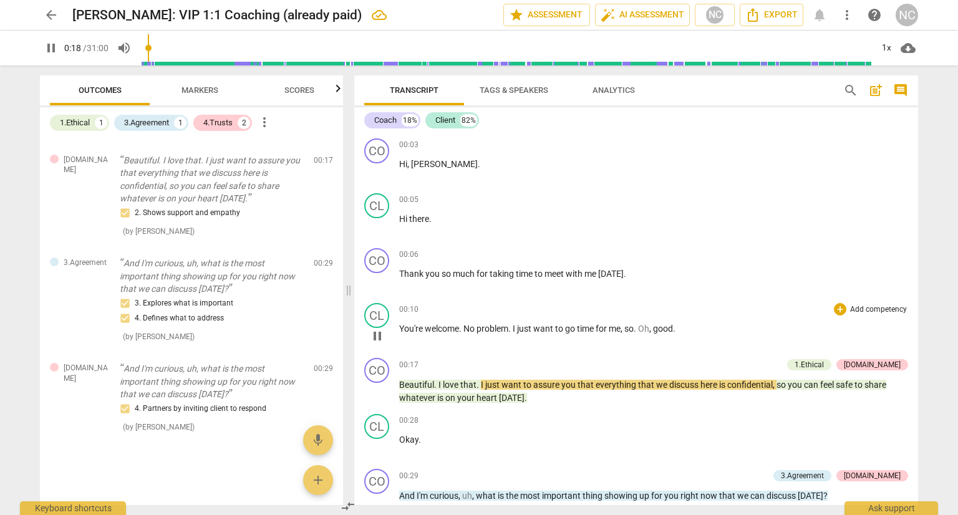
scroll to position [92, 0]
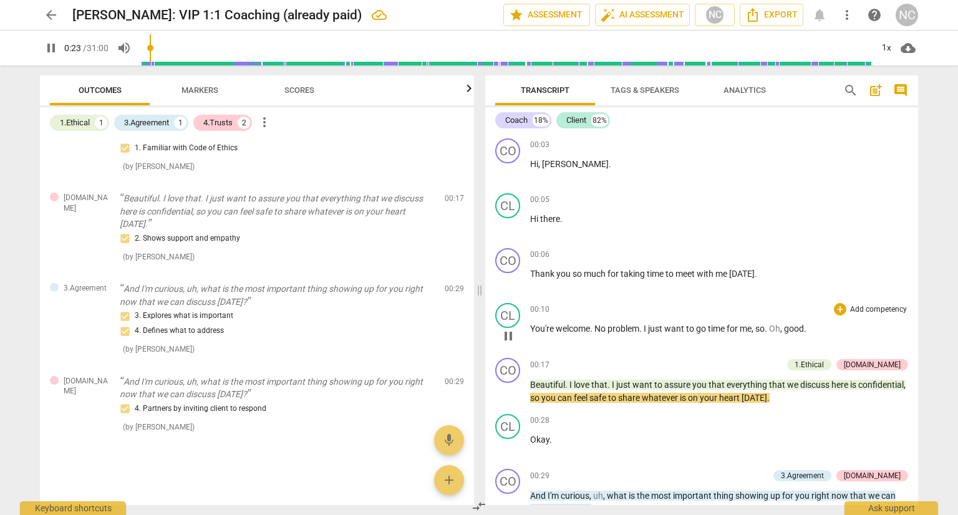
click at [652, 309] on div "00:10 + Add competency keyboard_arrow_right" at bounding box center [719, 309] width 378 height 12
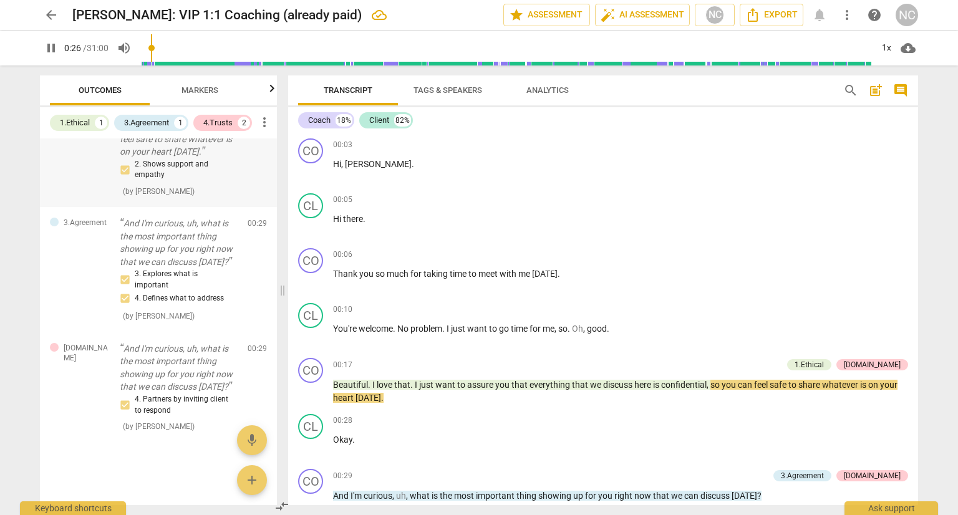
scroll to position [705, 0]
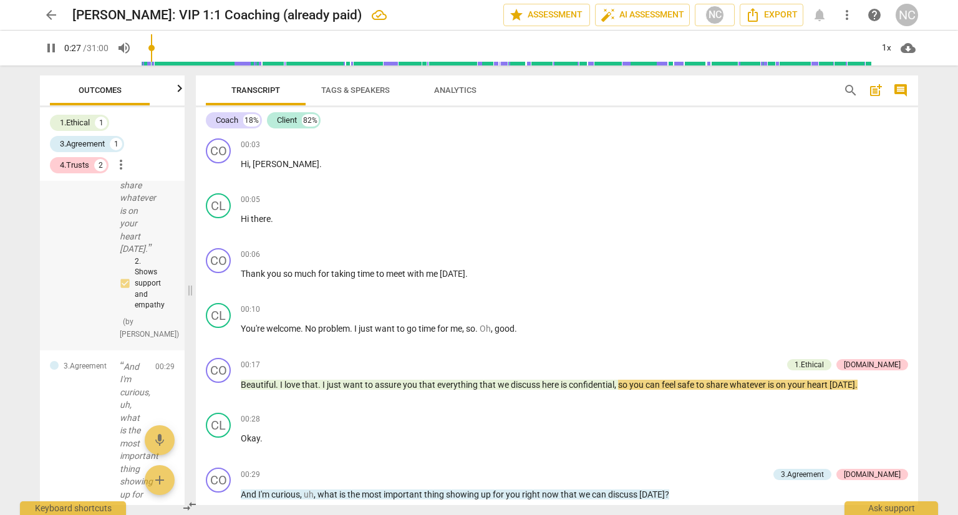
drag, startPoint x: 479, startPoint y: 286, endPoint x: 190, endPoint y: 291, distance: 289.5
click at [190, 291] on span at bounding box center [190, 290] width 7 height 450
click at [574, 322] on p "You're welcome . No problem . I just want to go time for me , so . Oh , good ." at bounding box center [574, 328] width 667 height 13
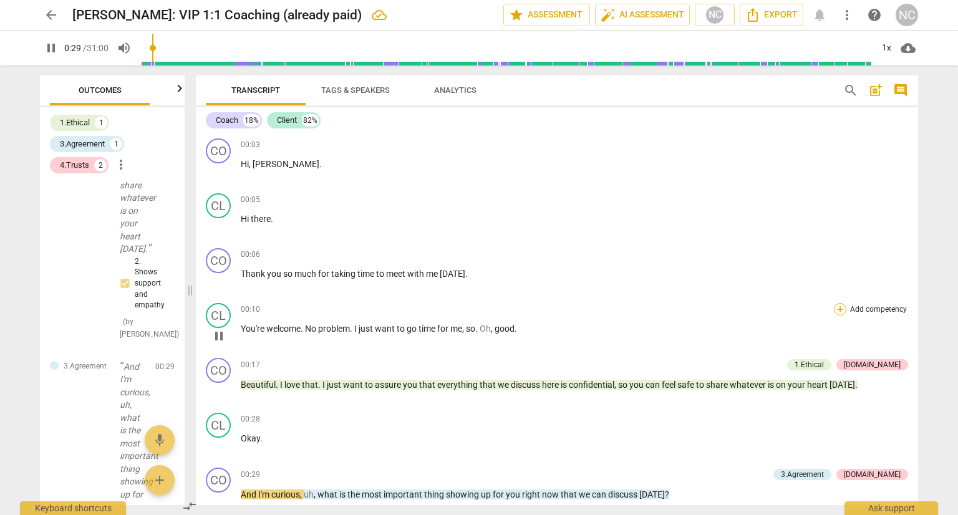
click at [840, 308] on div "+" at bounding box center [840, 309] width 12 height 12
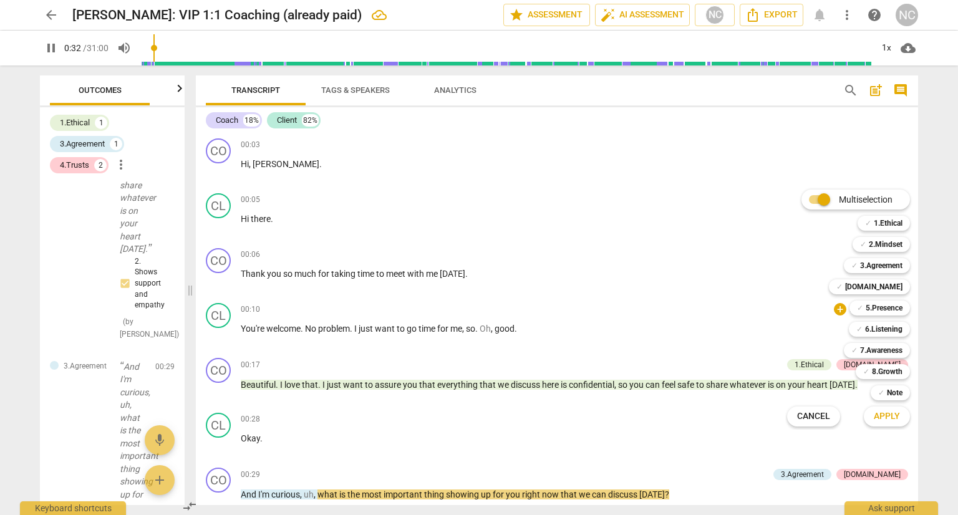
click at [899, 402] on div "✓ Note 9" at bounding box center [897, 392] width 63 height 21
click at [885, 395] on span "✓" at bounding box center [881, 392] width 6 height 15
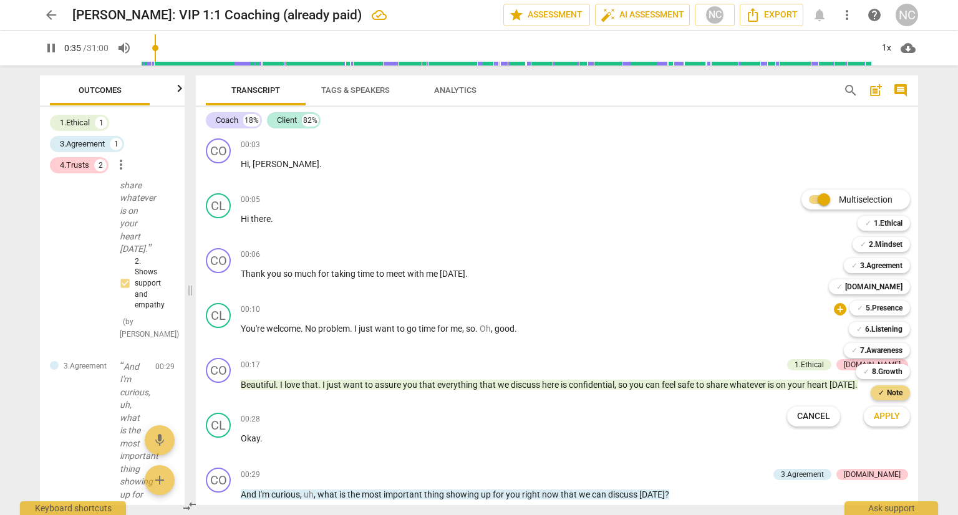
click at [888, 416] on span "Apply" at bounding box center [887, 416] width 26 height 12
type input "36"
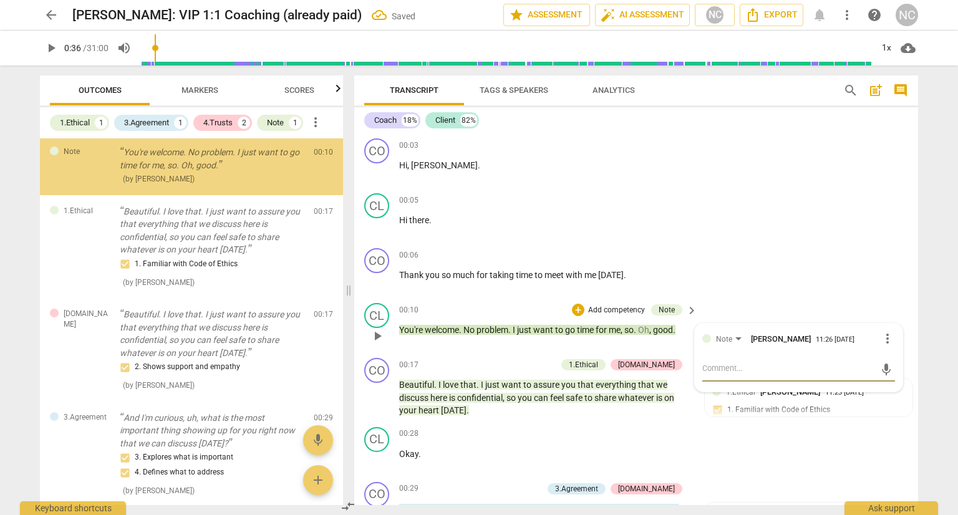
scroll to position [0, 0]
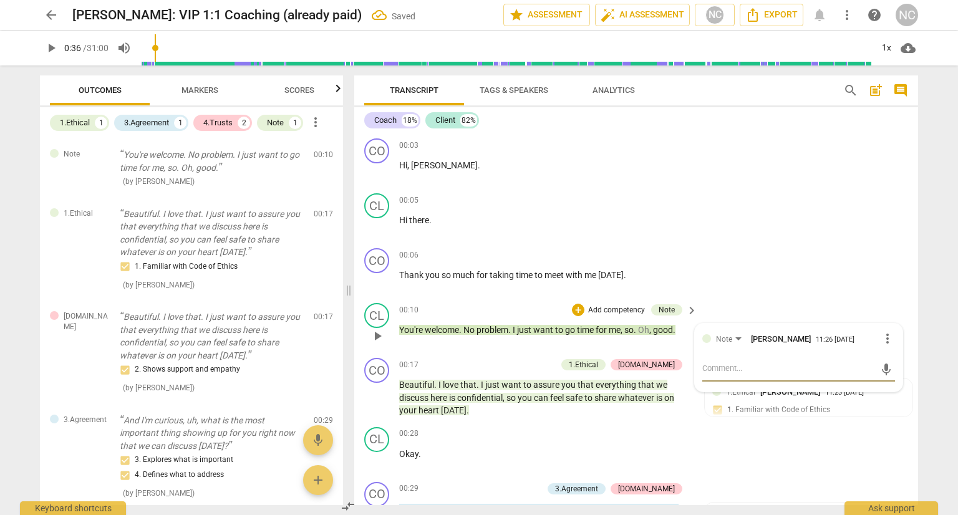
type textarea "A"
type textarea "A l"
type textarea "A lk"
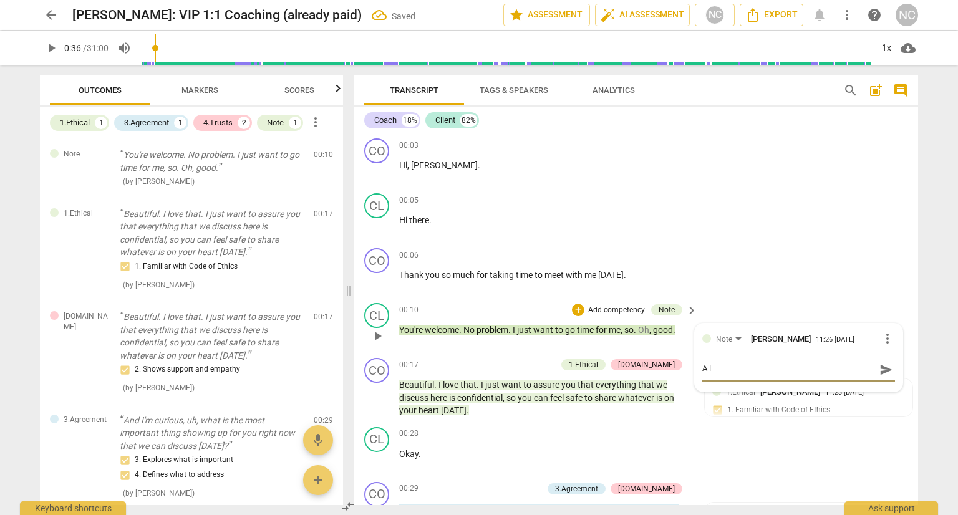
type textarea "A lk"
type textarea "A l"
type textarea "A lu"
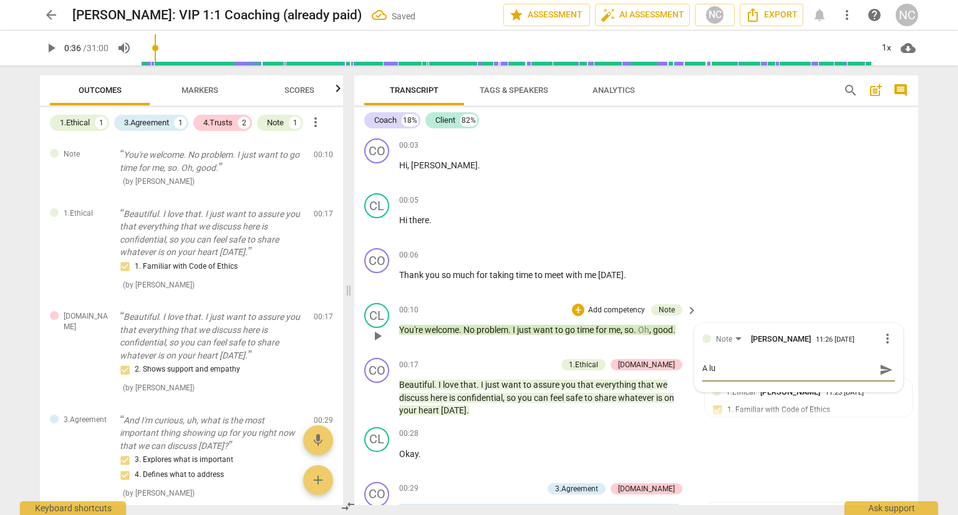
type textarea "A lut"
type textarea "A lutt"
type textarea "A lutte"
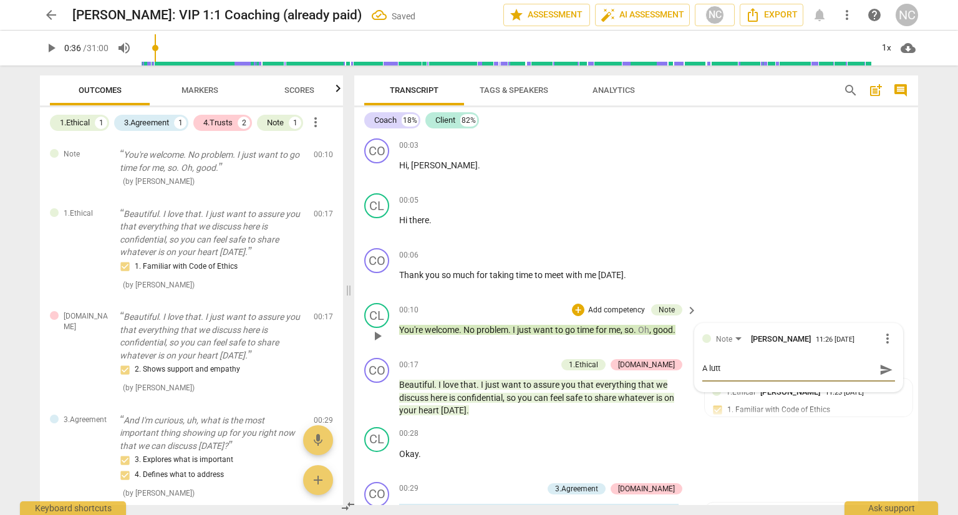
type textarea "A lutte"
type textarea "A lutt"
type textarea "A lut"
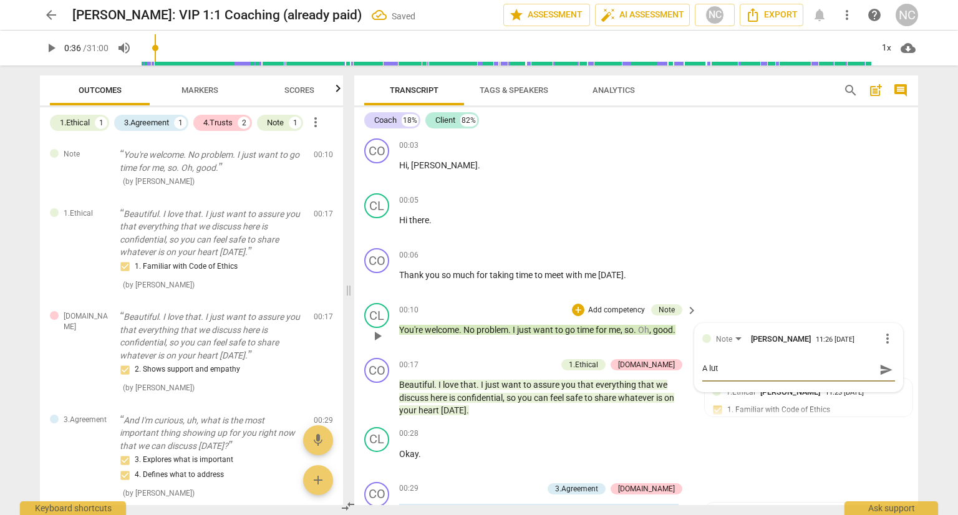
type textarea "A lu"
type textarea "A l"
type textarea "A li"
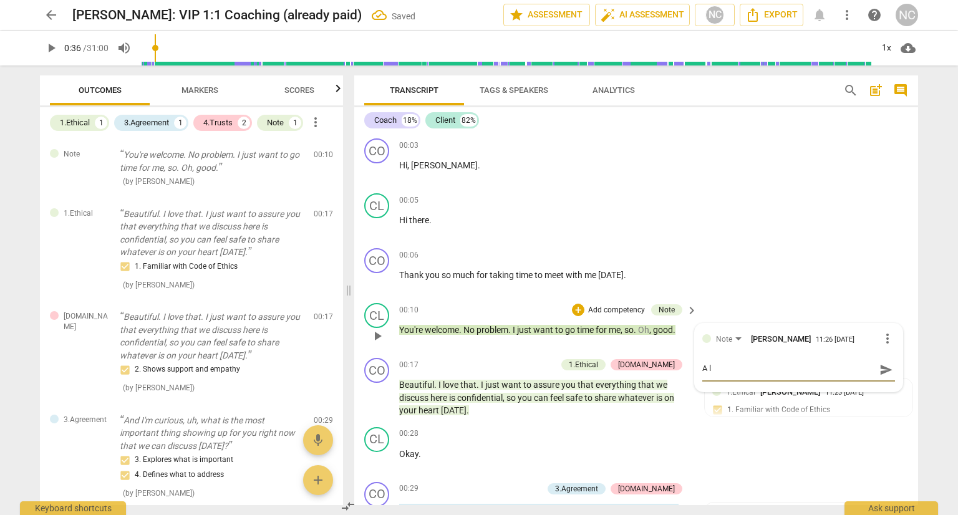
type textarea "A li"
type textarea "A lit"
type textarea "A litt"
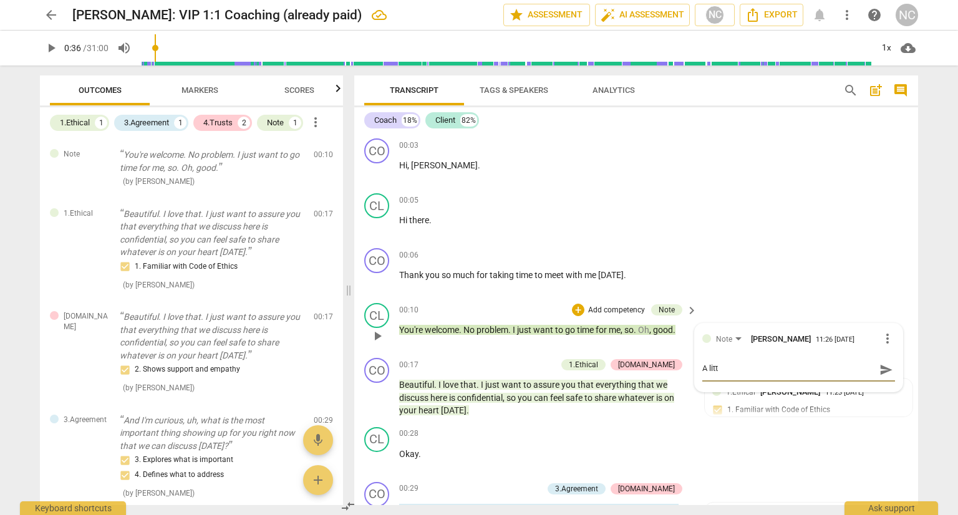
type textarea "A littl"
type textarea "A little"
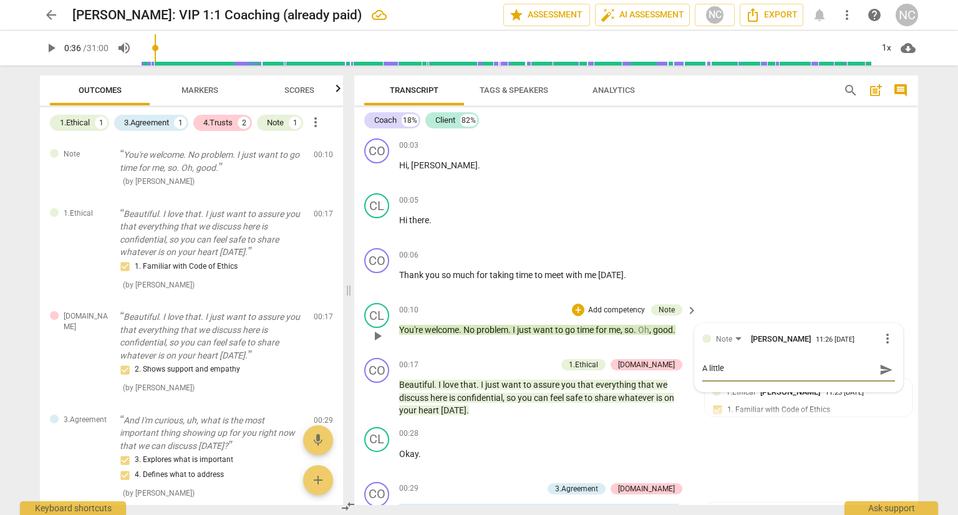
type textarea "A little"
type textarea "A little t"
type textarea "A little ta"
type textarea "A little tal"
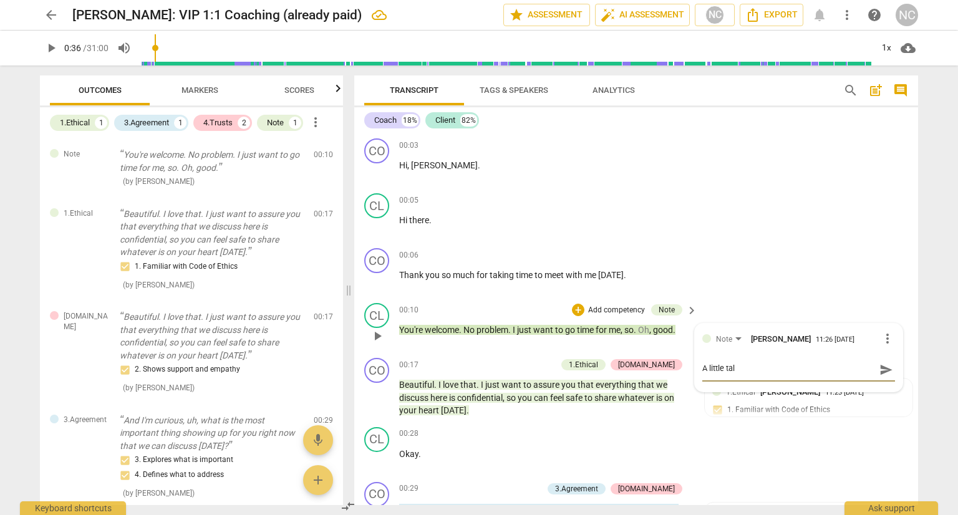
type textarea "A little talk"
type textarea "A little talki"
type textarea "A little talkin"
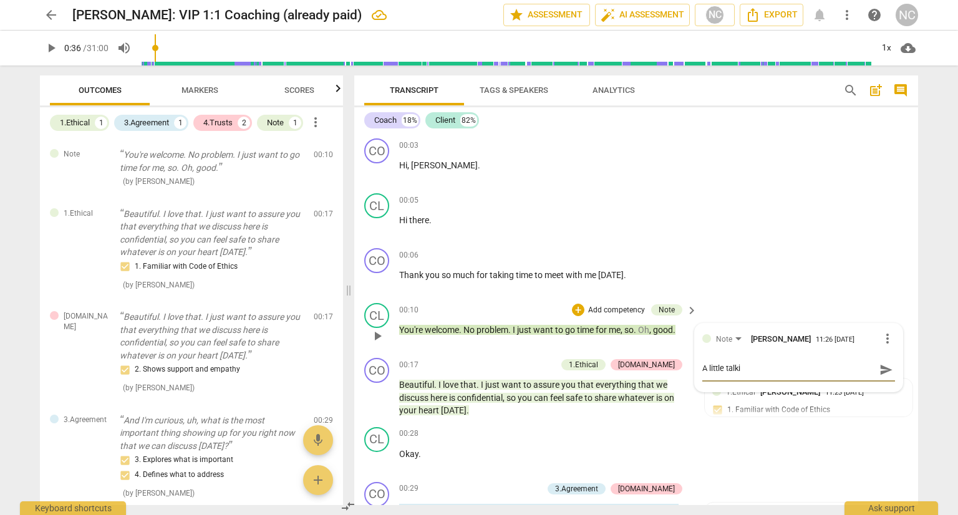
type textarea "A little talkin"
type textarea "A little talking"
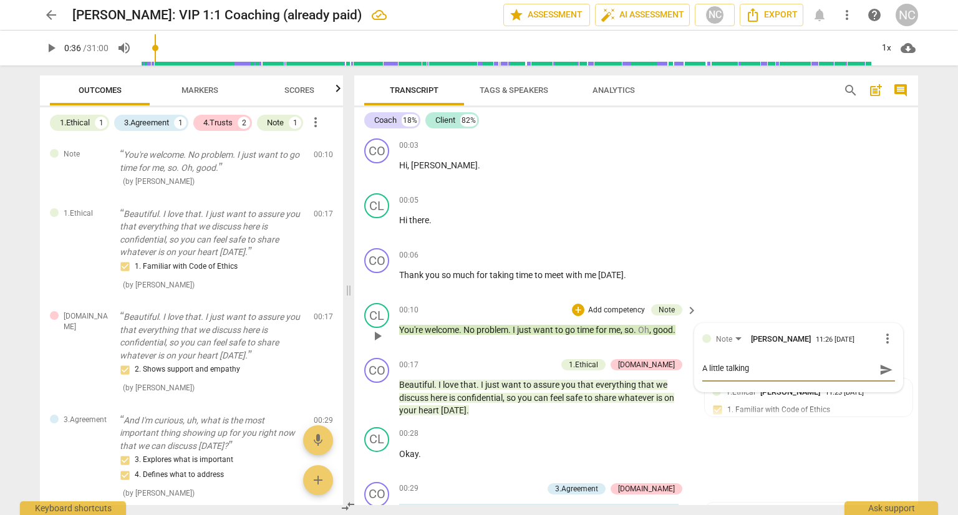
type textarea "A little talking o"
type textarea "A little talking ov"
type textarea "A little talking ove"
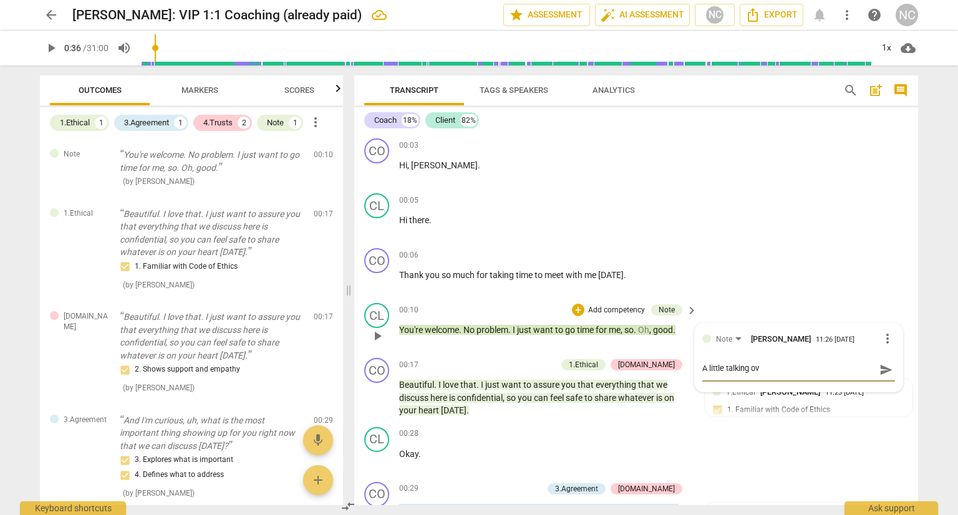
type textarea "A little talking ove"
type textarea "A little talking over"
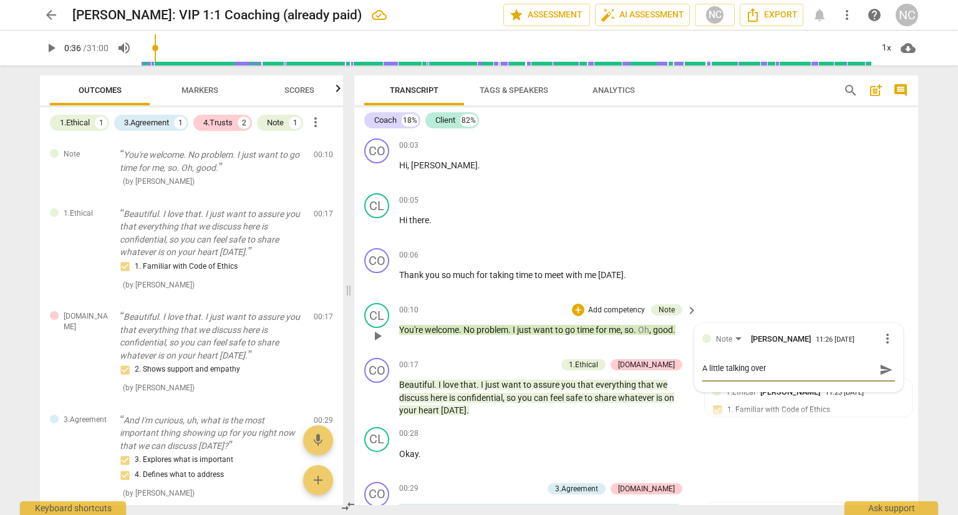
type textarea "A little talking over e"
type textarea "A little talking over ea"
type textarea "A little talking over eac"
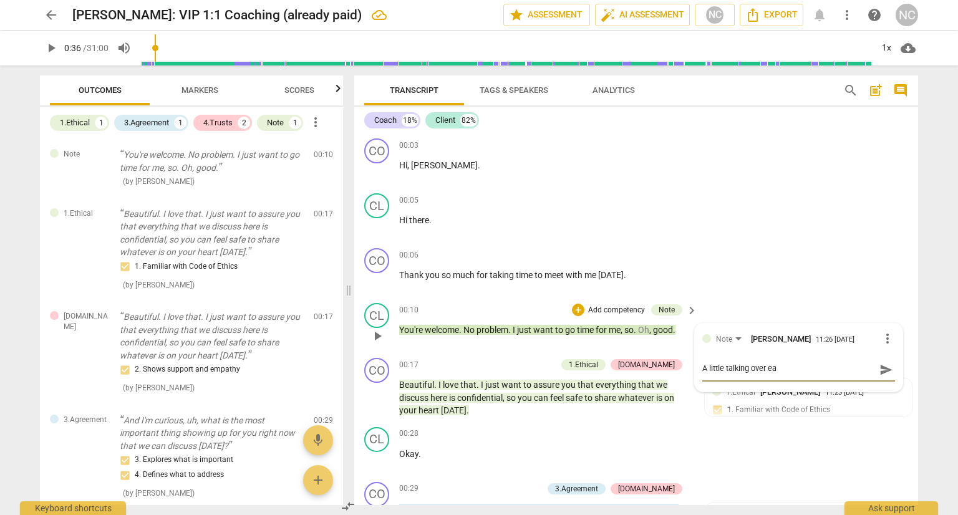
type textarea "A little talking over eac"
type textarea "A little talking over each"
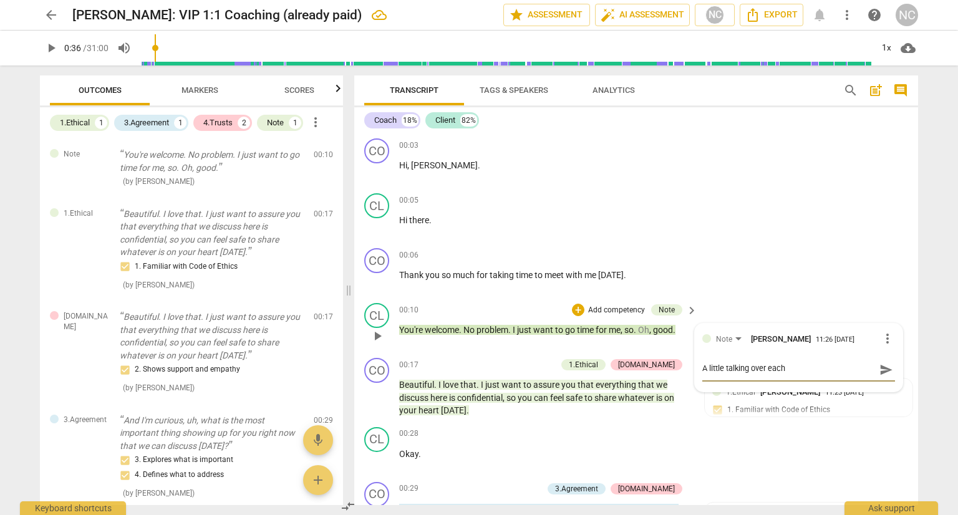
type textarea "A little talking over each o"
type textarea "A little talking over each ot"
type textarea "A little talking over each oth"
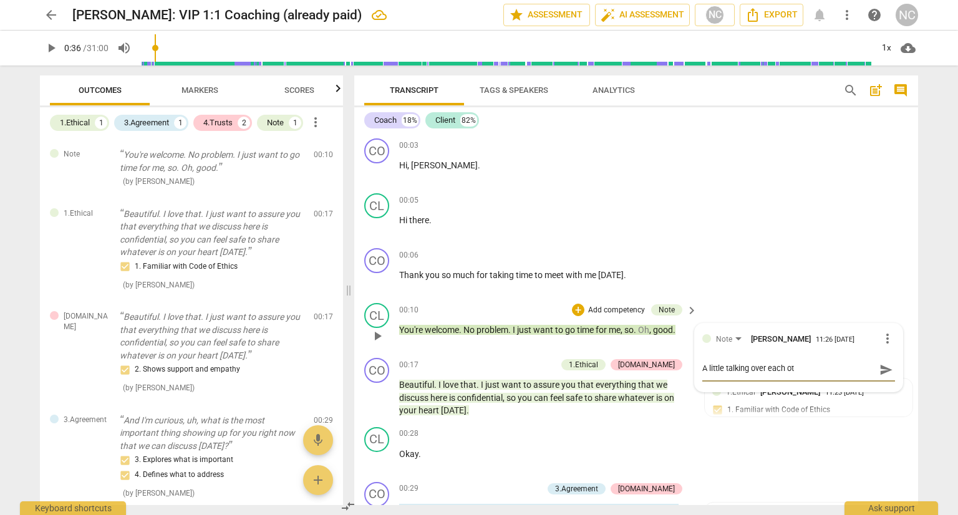
type textarea "A little talking over each oth"
type textarea "A little talking over each othe"
type textarea "A little talking over each other"
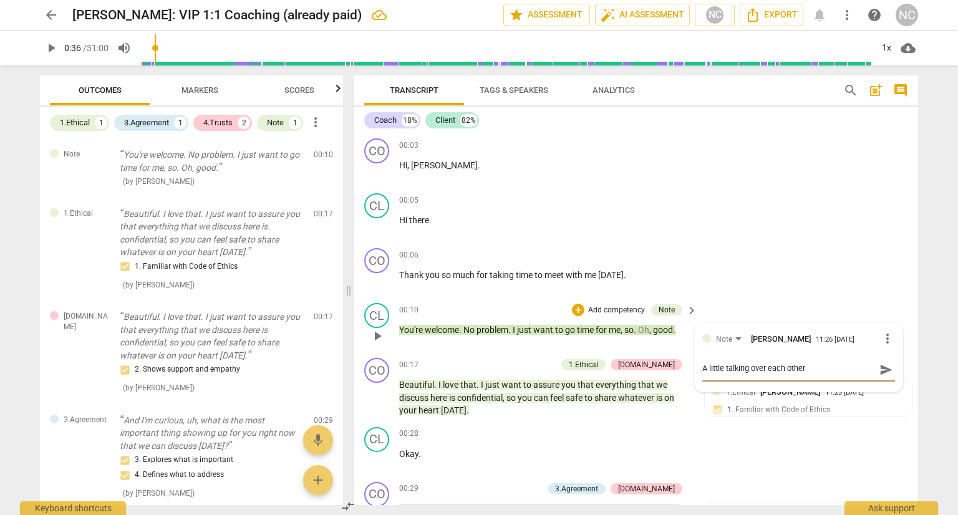
type textarea "A little talking over each other"
type textarea "A little talking over each other -"
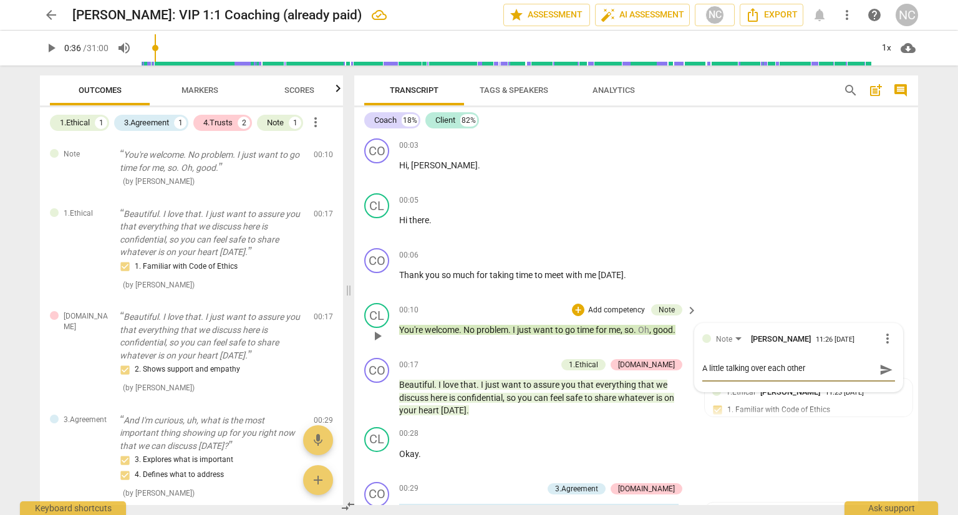
type textarea "A little talking over each other -"
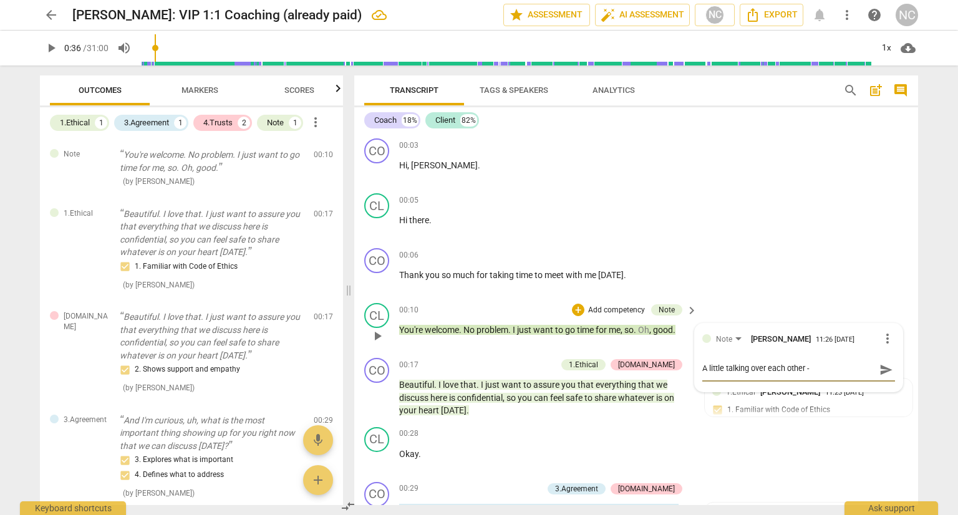
type textarea "A little talking over each other"
type textarea "A little talking over each other."
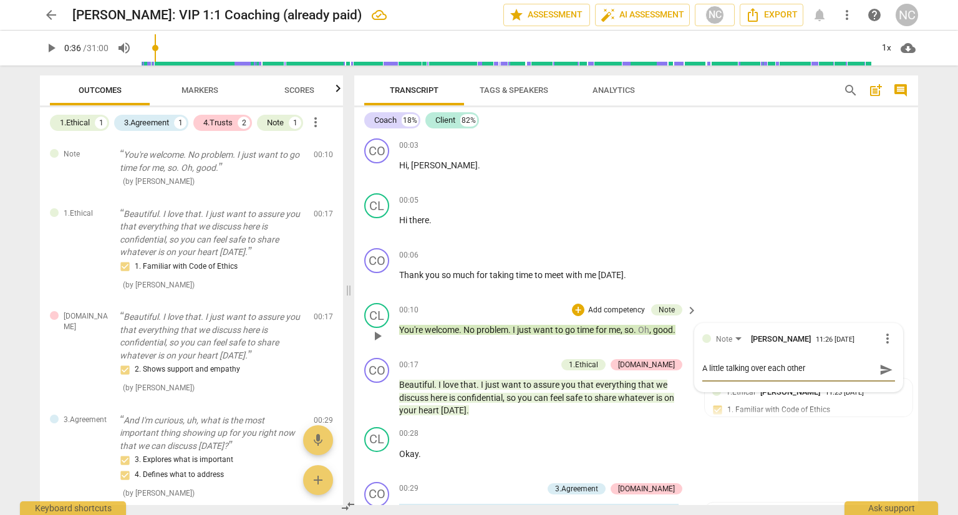
type textarea "A little talking over each other."
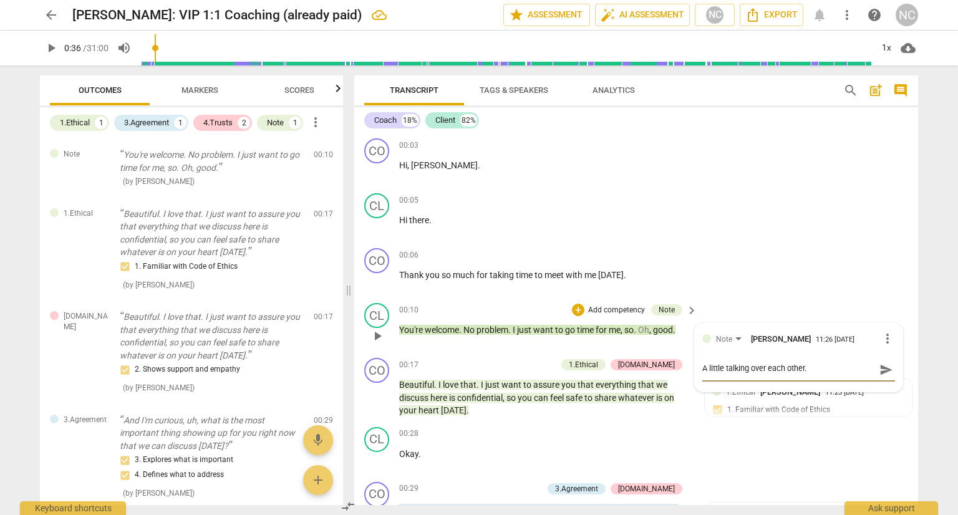
type textarea "A little talking over each other"
type textarea "A little talking over each other."
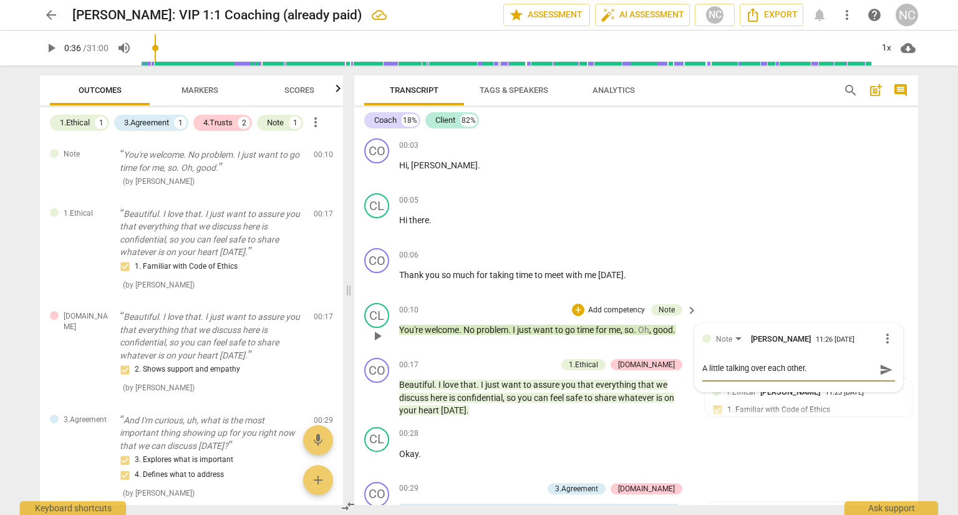
type textarea "A little talking over each other. N"
type textarea "A little talking over each other. No"
type textarea "A little talking over each other. Not"
type textarea "A little talking over each other. Note"
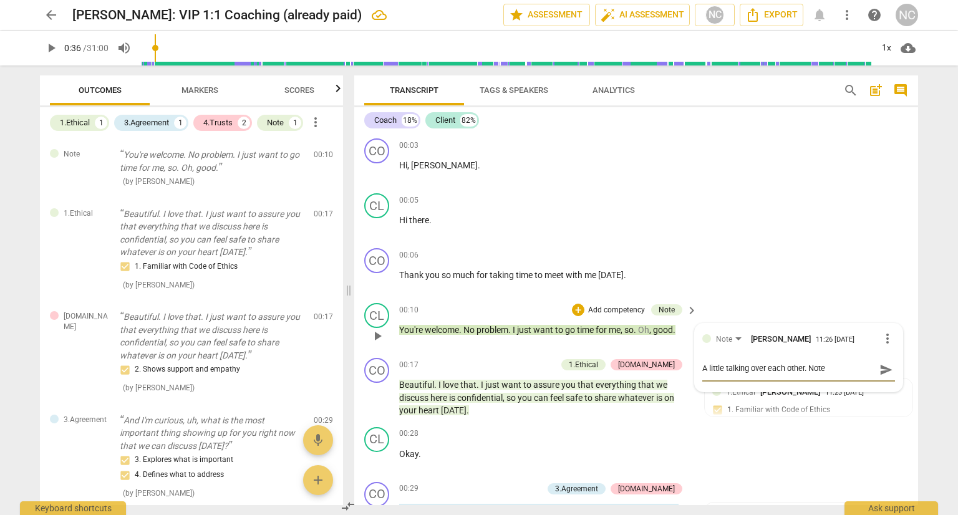
type textarea "A little talking over each other. Note"
type textarea "A little talking over each other. Note t"
type textarea "A little talking over each other. Note to"
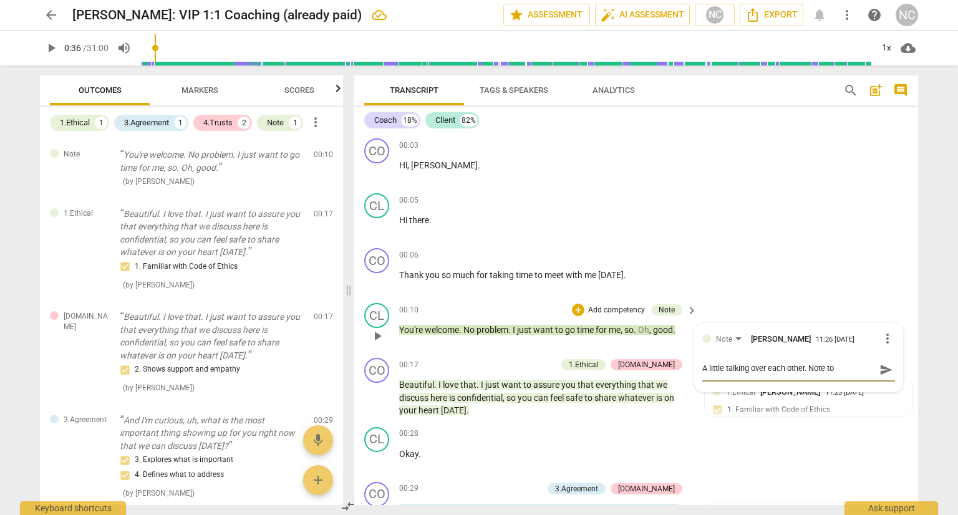
type textarea "A little talking over each other. Note to"
type textarea "A little talking over each other. Note t"
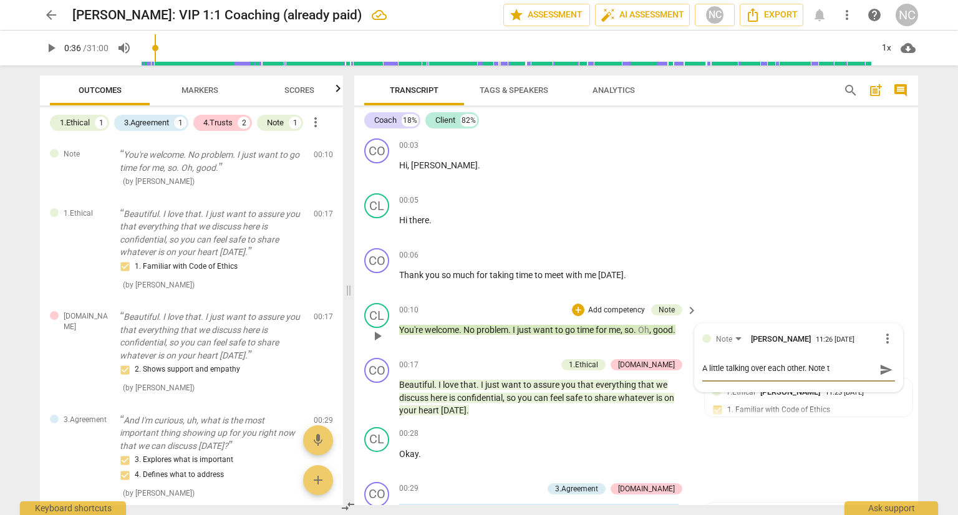
type textarea "A little talking over each other. Note"
type textarea "A little talking over each other. Not"
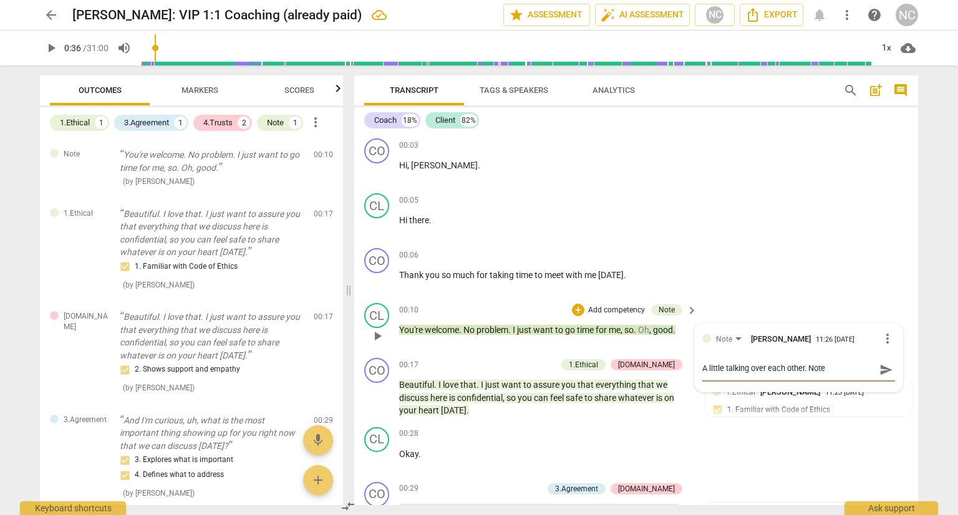
type textarea "A little talking over each other. Not"
type textarea "A little talking over each other. No"
type textarea "A little talking over each other. N"
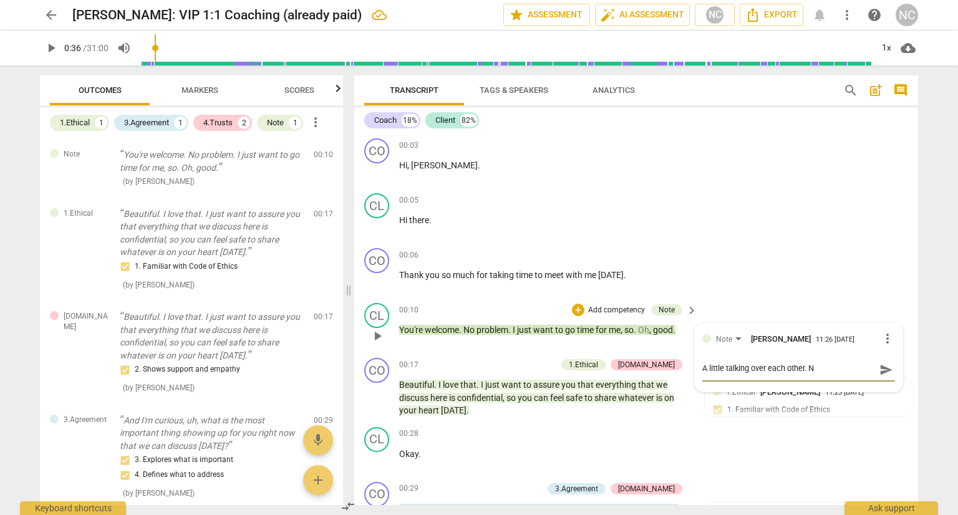
type textarea "A little talking over each other."
type textarea "A little talking over each other. I"
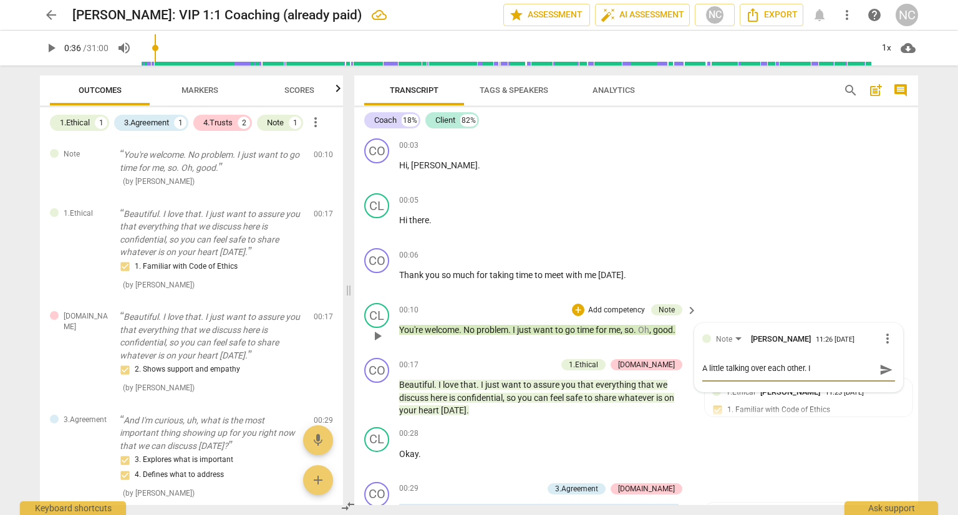
type textarea "A little talking over each other. I"
type textarea "A little talking over each other. I w"
type textarea "A little talking over each other. I wa"
type textarea "A little talking over each other. I was"
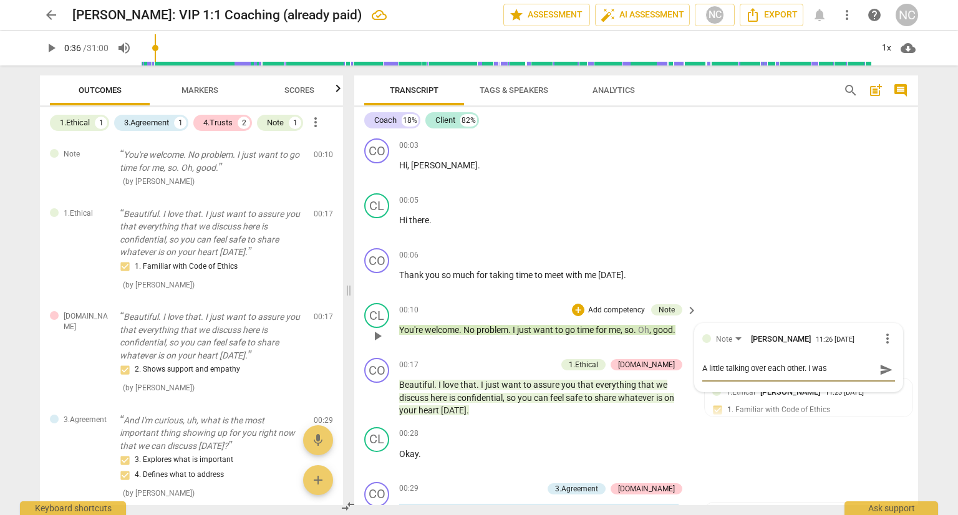
type textarea "A little talking over each other. I wasn"
type textarea "A little talking over each other. I wasn'"
type textarea "A little talking over each other. I wasn't"
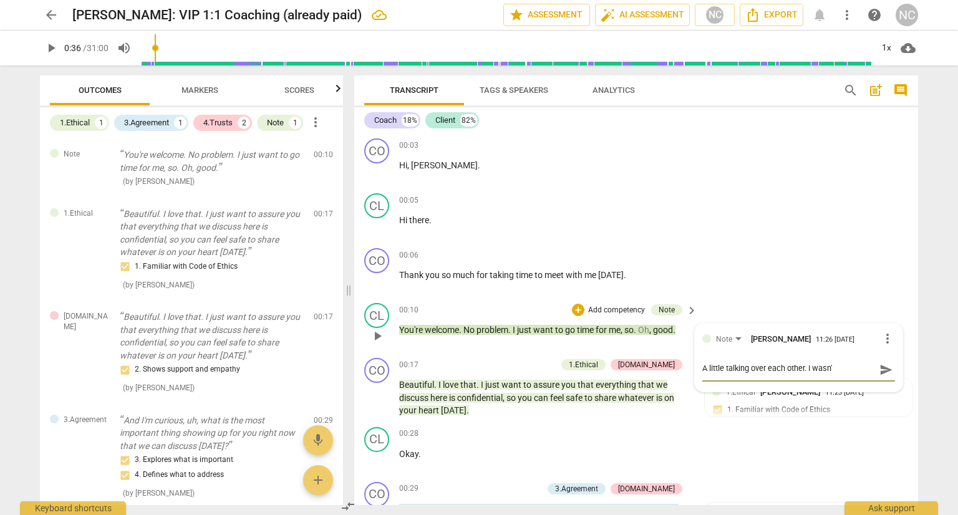
type textarea "A little talking over each other. I wasn't"
type textarea "A little talking over each other. I wasn't s"
type textarea "A little talking over each other. I wasn't su"
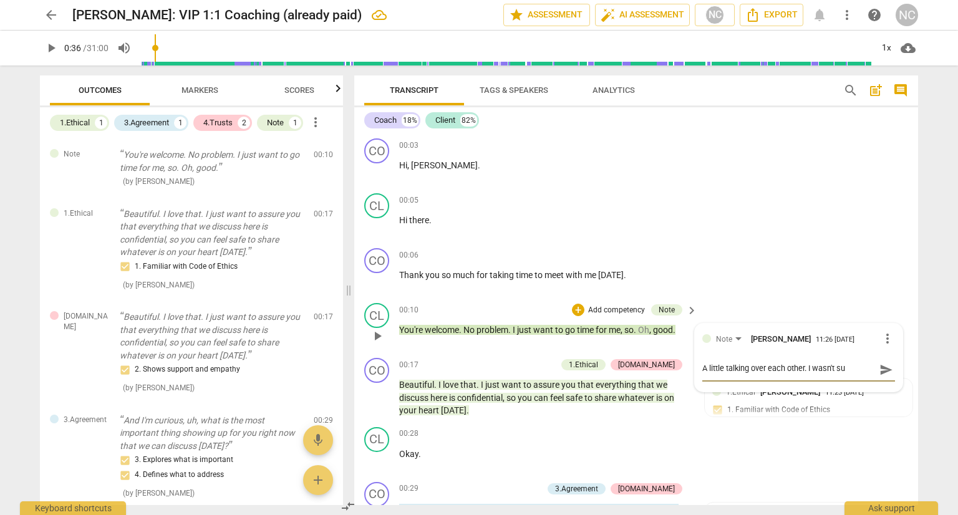
type textarea "A little talking over each other. I wasn't sur"
type textarea "A little talking over each other. I wasn't sure"
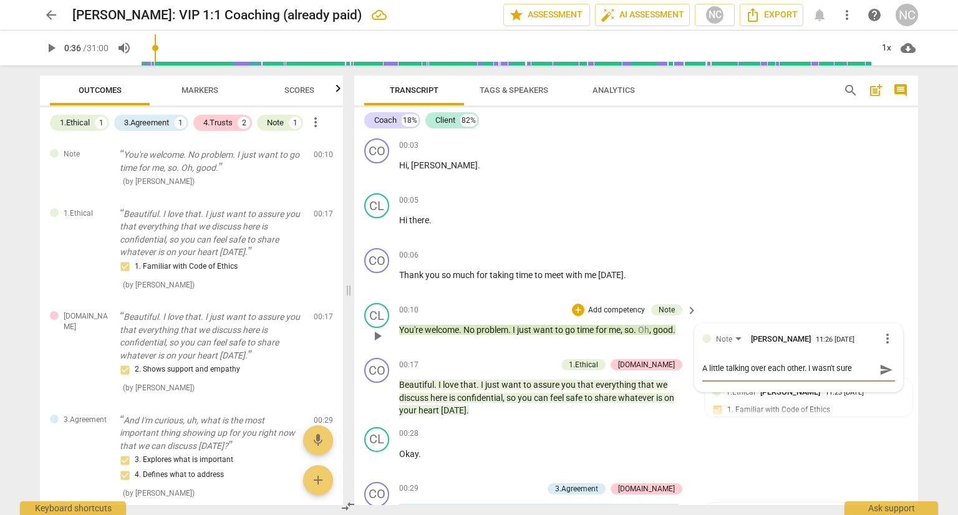
type textarea "A little talking over each other. I wasn't sure w"
type textarea "A little talking over each other. I wasn't sure wh"
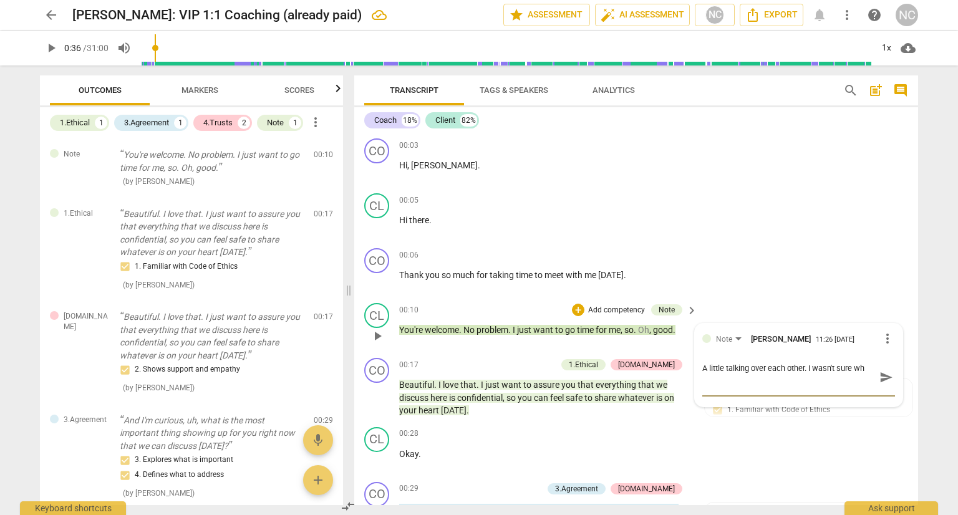
type textarea "A little talking over each other. I wasn't sure wha"
type textarea "A little talking over each other. I wasn't sure what"
type textarea "A little talking over each other. I wasn't sure what t"
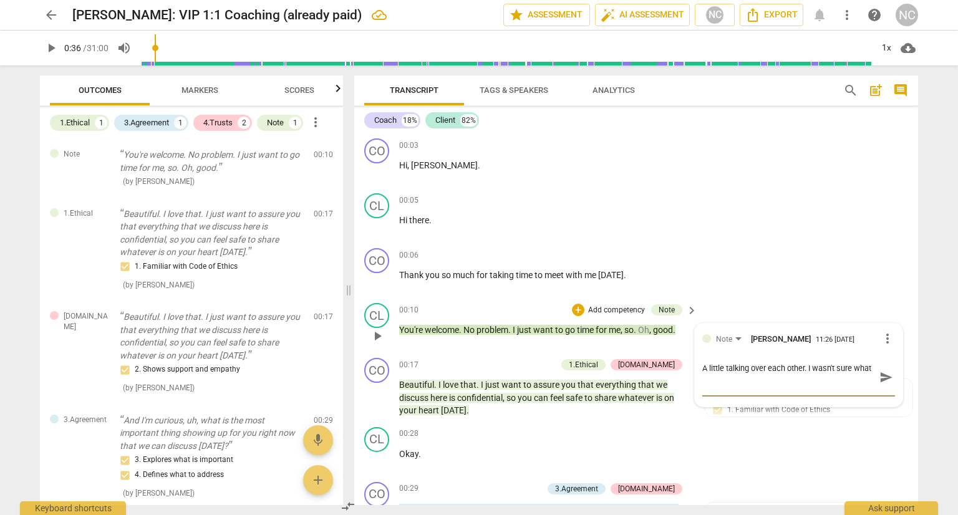
type textarea "A little talking over each other. I wasn't sure what t"
type textarea "A little talking over each other. I wasn't sure what th"
type textarea "A little talking over each other. I wasn't sure what the"
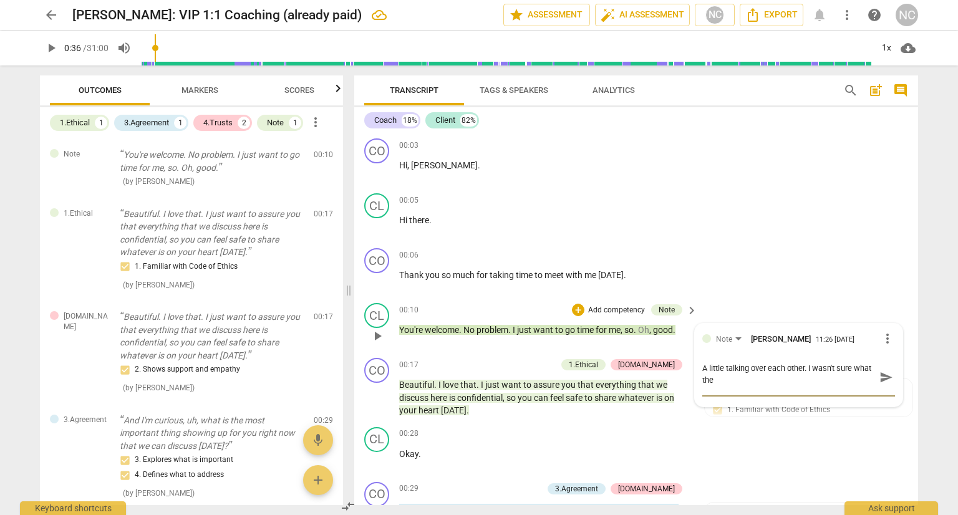
type textarea "A little talking over each other. I wasn't sure what the"
type textarea "A little talking over each other. I wasn't sure what the c"
type textarea "A little talking over each other. I wasn't sure what the cl"
type textarea "A little talking over each other. I wasn't sure what the cli"
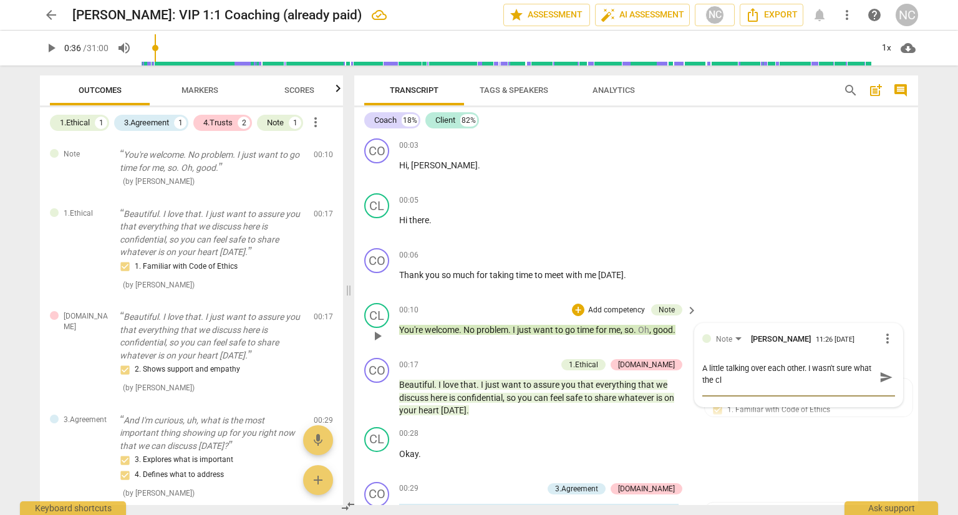
type textarea "A little talking over each other. I wasn't sure what the cli"
type textarea "A little talking over each other. I wasn't sure what the clie"
type textarea "A little talking over each other. I wasn't sure what the cliet"
type textarea "A little talking over each other. I wasn't sure what the clietn"
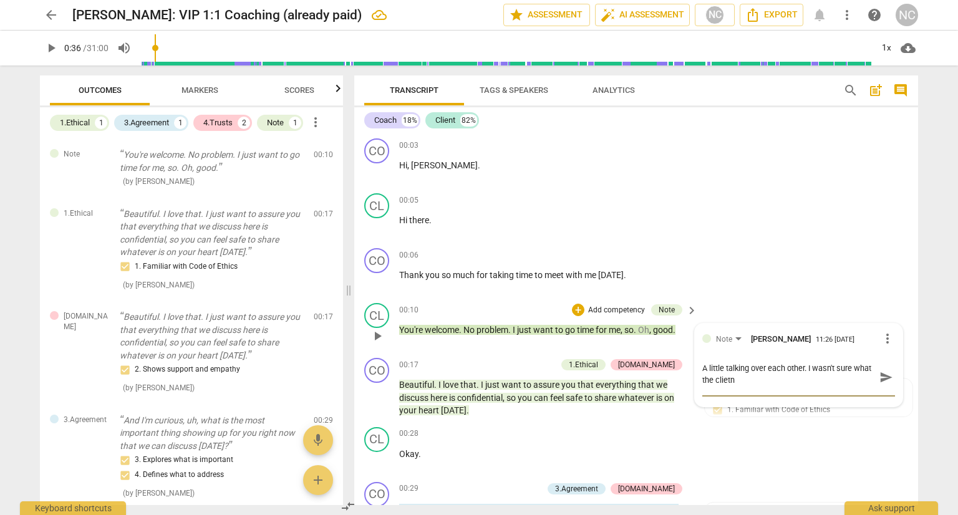
type textarea "A little talking over each other. I wasn't sure what the clietn"
type textarea "A little talking over each other. I wasn't sure what the clietn s"
type textarea "A little talking over each other. I wasn't sure what the clietn sa"
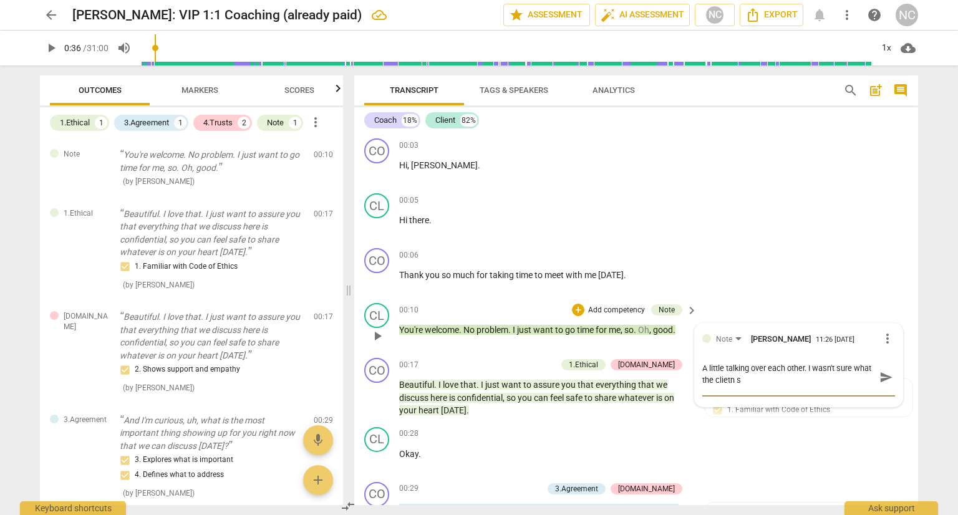
type textarea "A little talking over each other. I wasn't sure what the clietn sa"
type textarea "A little talking over each other. I wasn't sure what the clietn sai"
type textarea "A little talking over each other. I wasn't sure what the clietn sa"
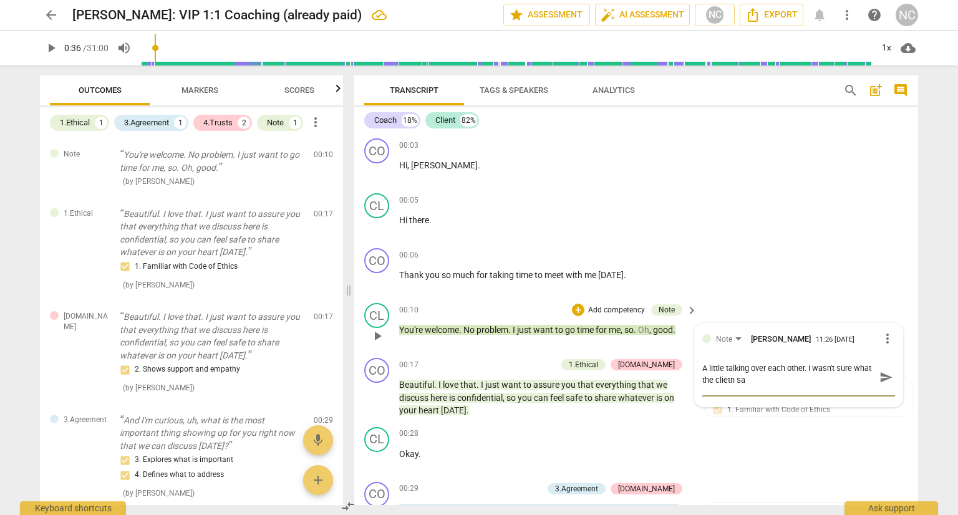
type textarea "A little talking over each other. I wasn't sure what the clietn s"
click at [551, 337] on p "You're welcome . No problem . I just want to go time for me , so . Oh , good ." at bounding box center [545, 330] width 292 height 13
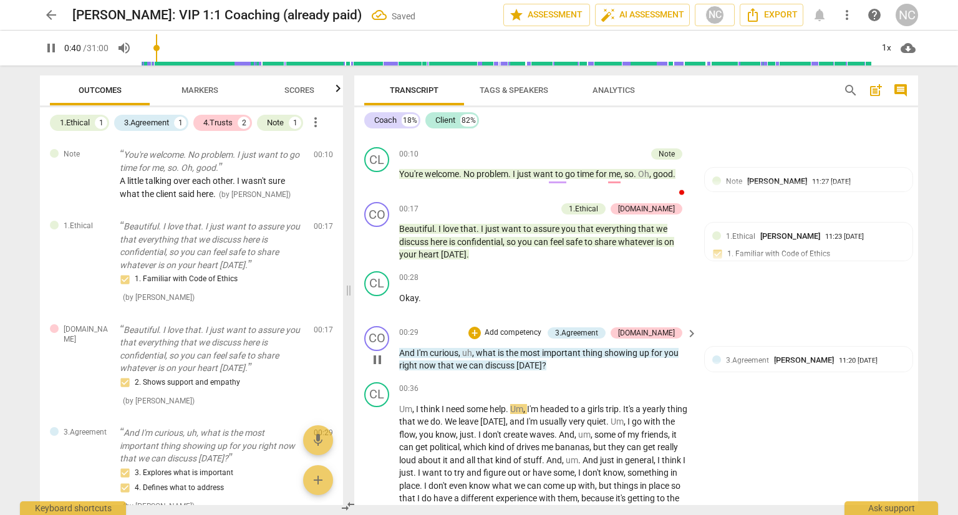
scroll to position [136, 0]
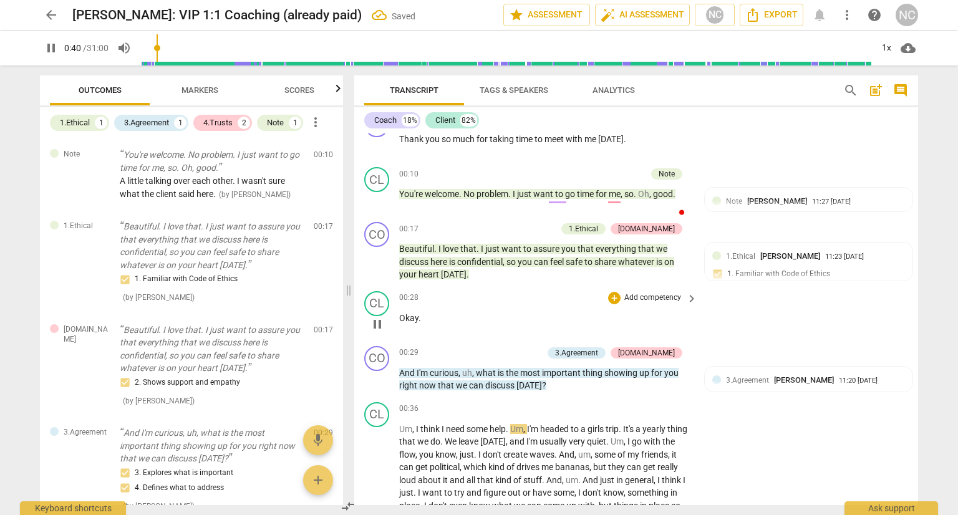
click at [477, 305] on div "00:28 + Add competency keyboard_arrow_right" at bounding box center [548, 298] width 299 height 14
click at [47, 51] on span "pause" at bounding box center [51, 48] width 15 height 15
click at [533, 217] on div "CL play_arrow pause 00:10 + Add competency Note keyboard_arrow_right You're wel…" at bounding box center [636, 189] width 564 height 55
